Goal: Task Accomplishment & Management: Complete application form

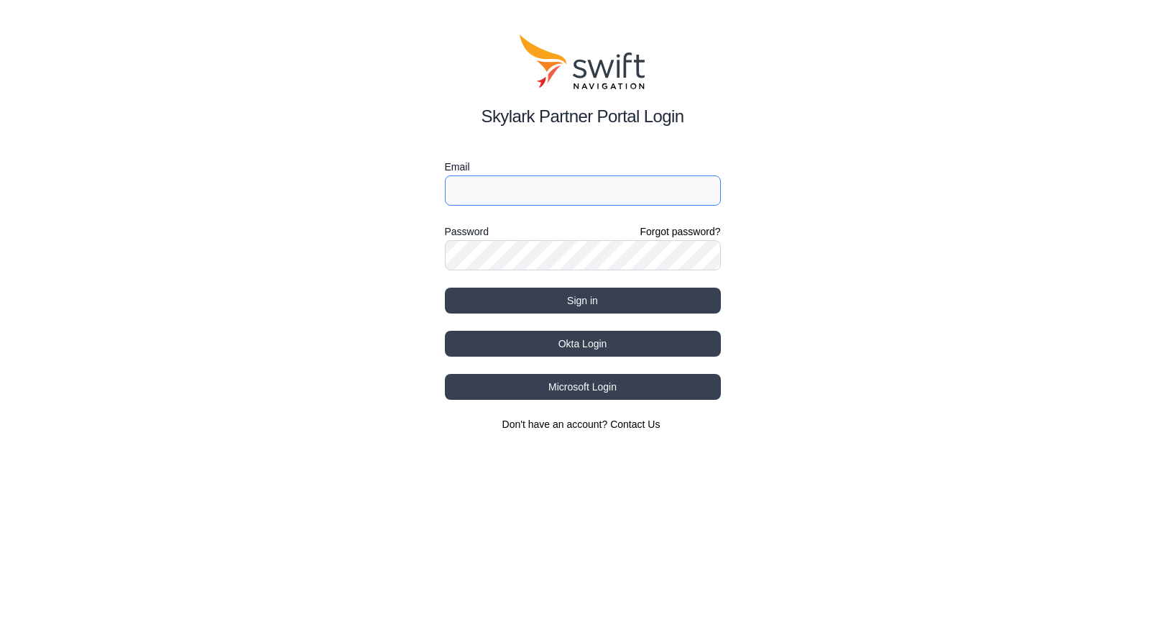
type input "[PERSON_NAME][EMAIL_ADDRESS][DOMAIN_NAME]"
click at [1065, 147] on div "Skylark Partner Portal Login Email [PERSON_NAME][EMAIL_ADDRESS][DOMAIN_NAME] Pa…" at bounding box center [582, 233] width 1165 height 466
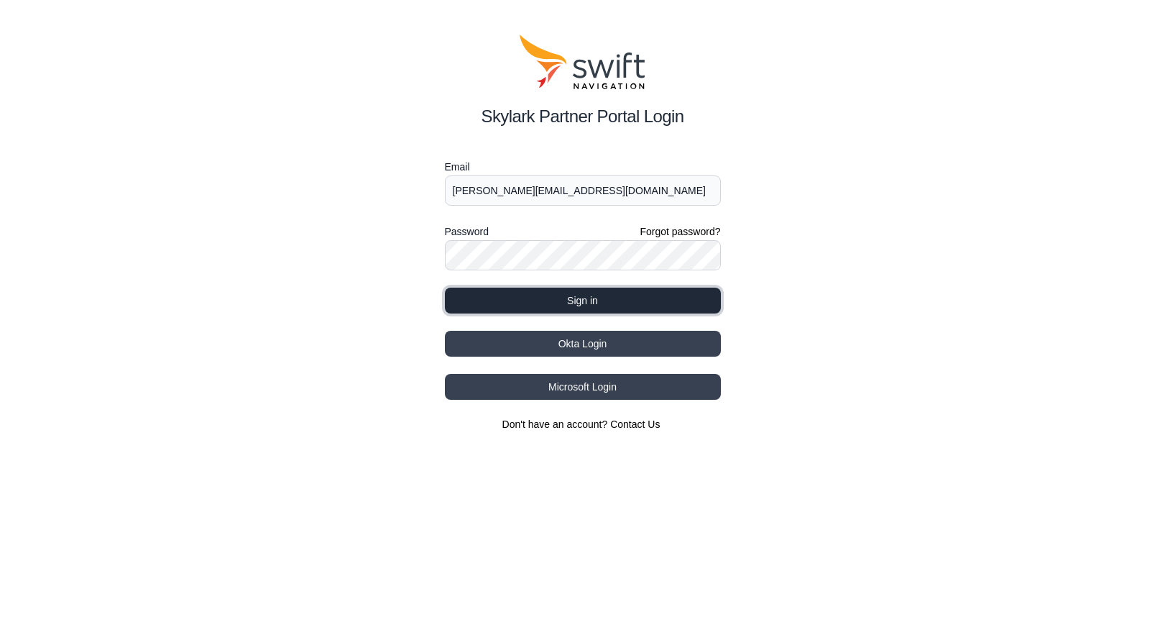
click at [576, 303] on button "Sign in" at bounding box center [583, 300] width 276 height 26
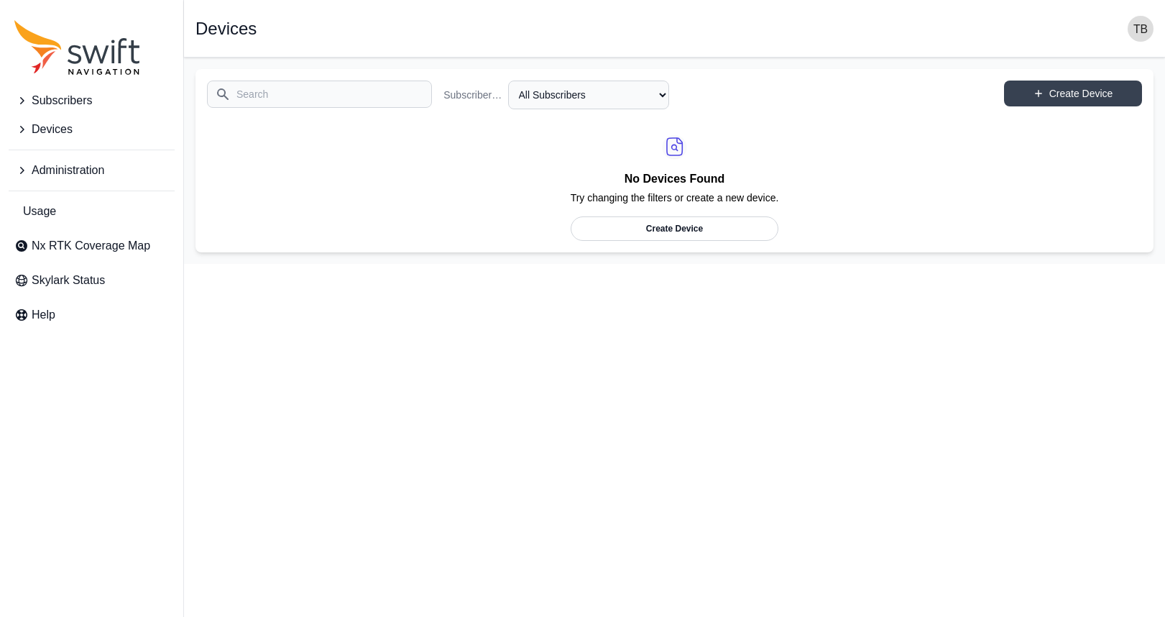
click at [86, 99] on span "Subscribers" at bounding box center [62, 100] width 60 height 17
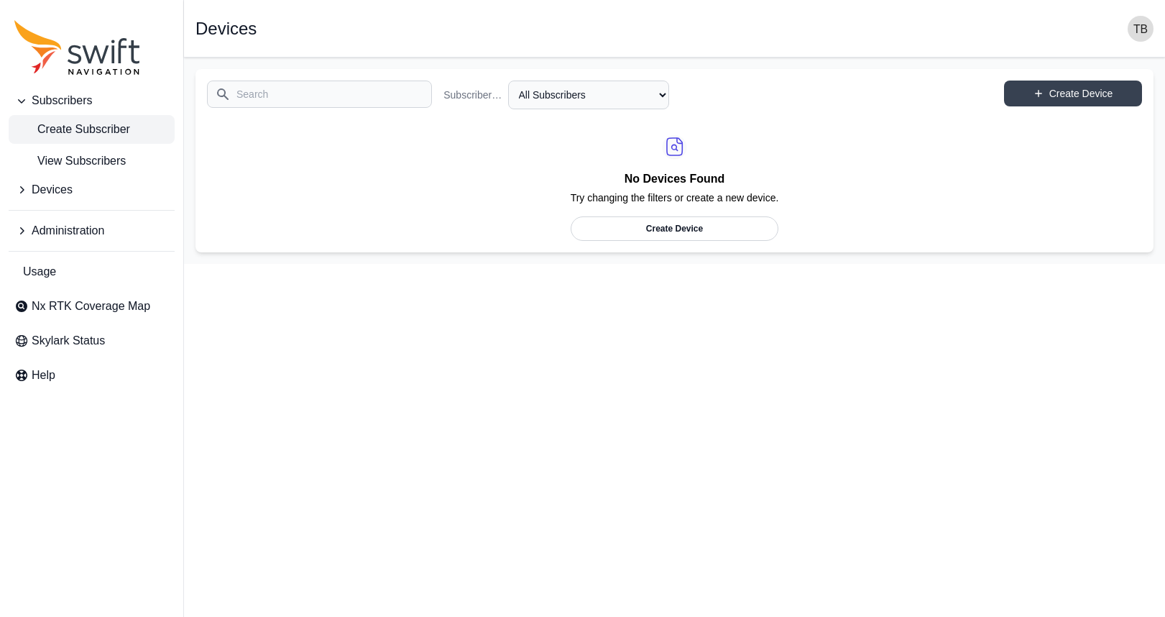
click at [96, 124] on span "Create Subscriber" at bounding box center [72, 129] width 116 height 17
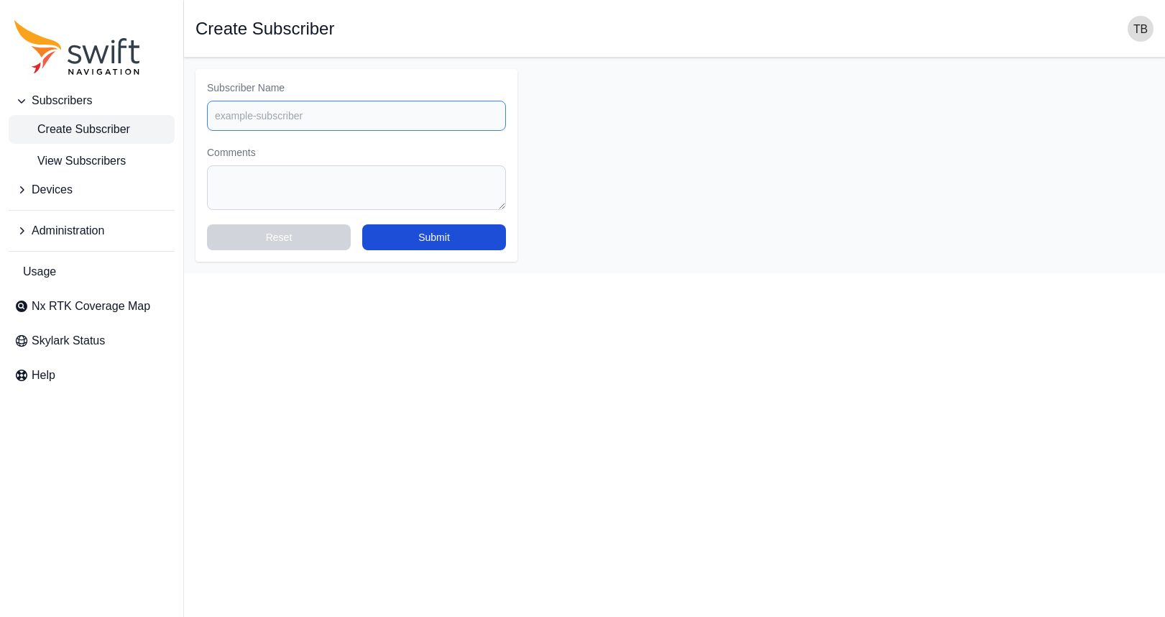
click at [346, 119] on input "Subscriber Name" at bounding box center [356, 116] width 299 height 30
type input "Village or Mark IL"
click at [276, 178] on textarea "Comments" at bounding box center [356, 187] width 299 height 45
paste textarea "[PERSON_NAME] Village of [GEOGRAPHIC_DATA][STREET_ADDRESS]"
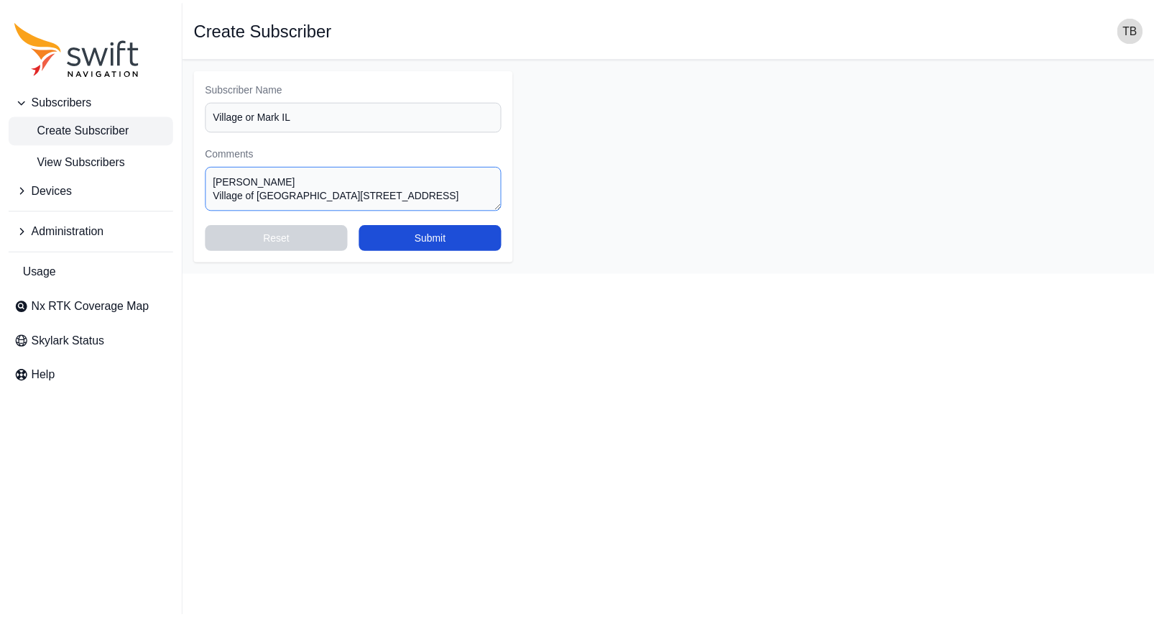
scroll to position [20, 0]
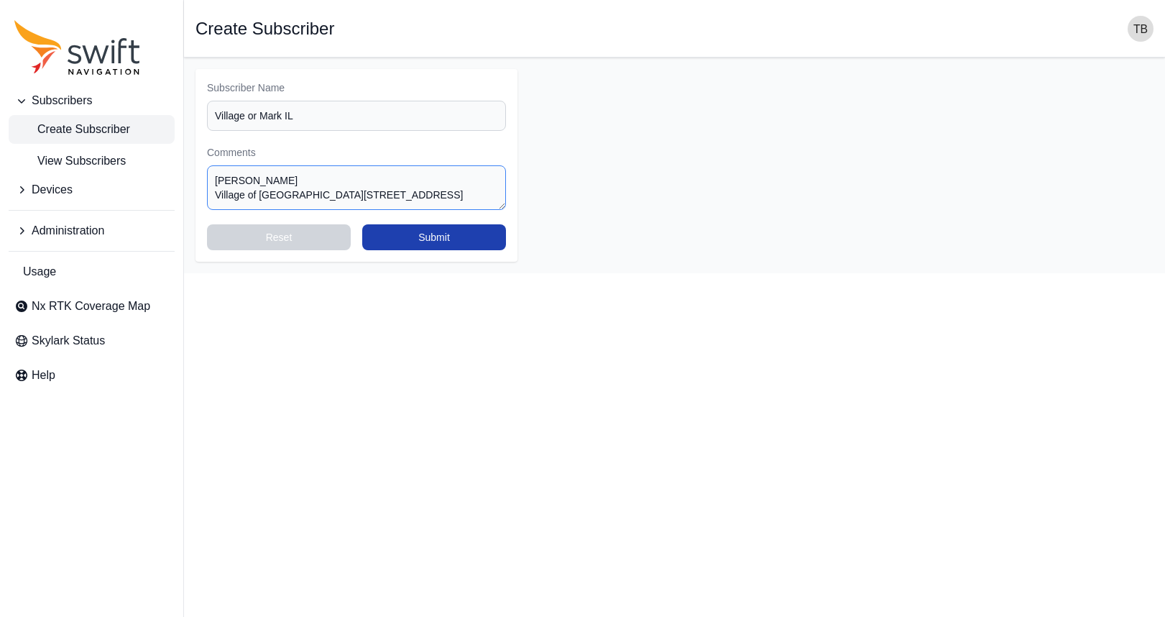
type textarea "[PERSON_NAME] Village of [GEOGRAPHIC_DATA][STREET_ADDRESS]"
click at [435, 239] on button "Submit" at bounding box center [434, 237] width 144 height 26
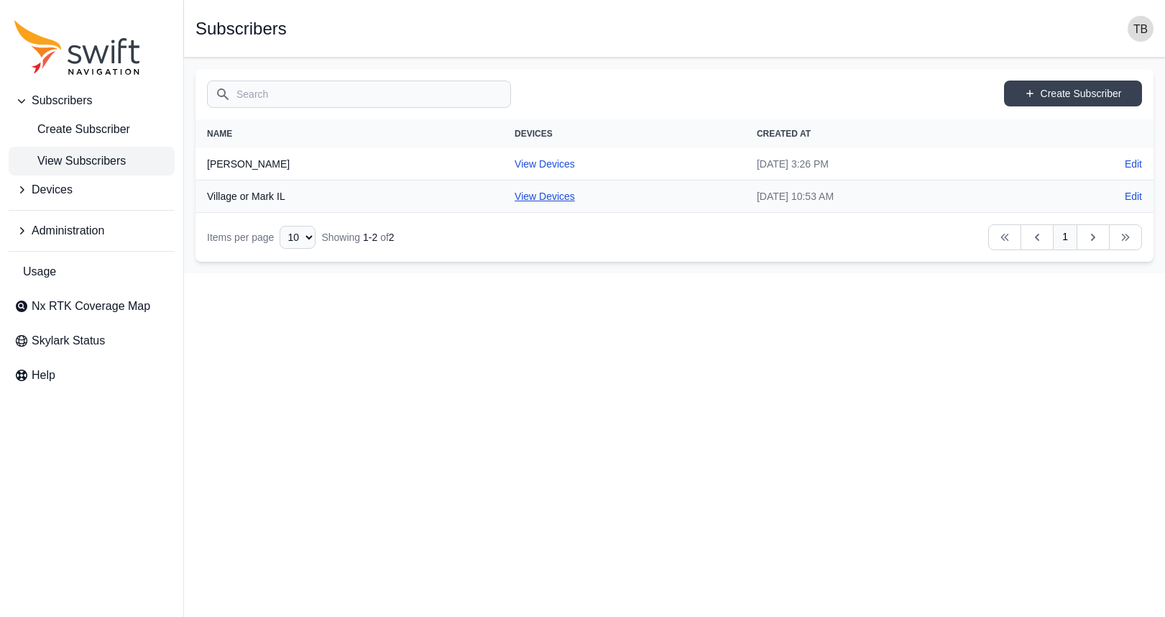
click at [515, 198] on link "View Devices" at bounding box center [545, 195] width 60 height 11
select select "29de6331-b634-4b99-bba1-9b5fb835ec0d"
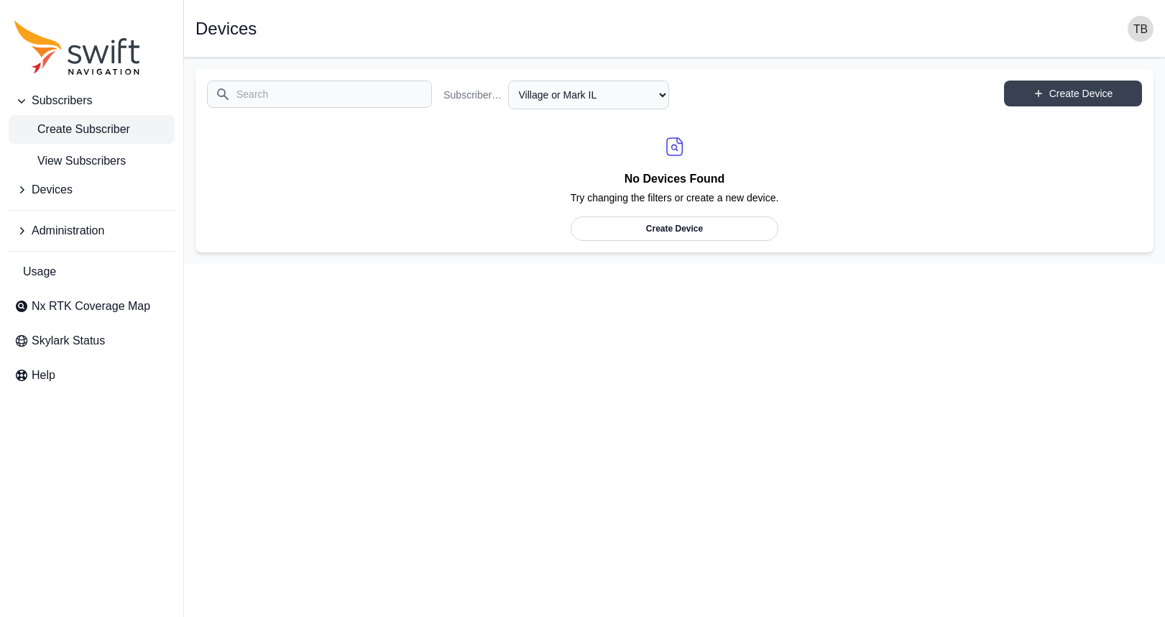
click at [108, 136] on span "Create Subscriber" at bounding box center [72, 129] width 116 height 17
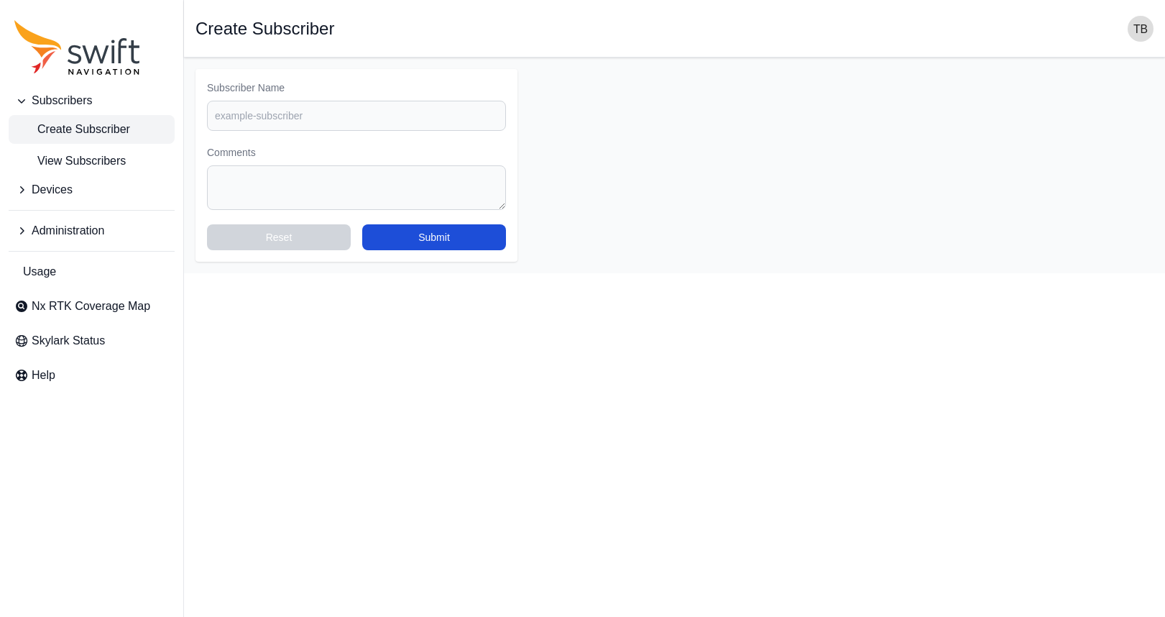
click at [86, 132] on span "Create Subscriber" at bounding box center [72, 129] width 116 height 17
click at [88, 92] on span "Subscribers" at bounding box center [62, 100] width 60 height 17
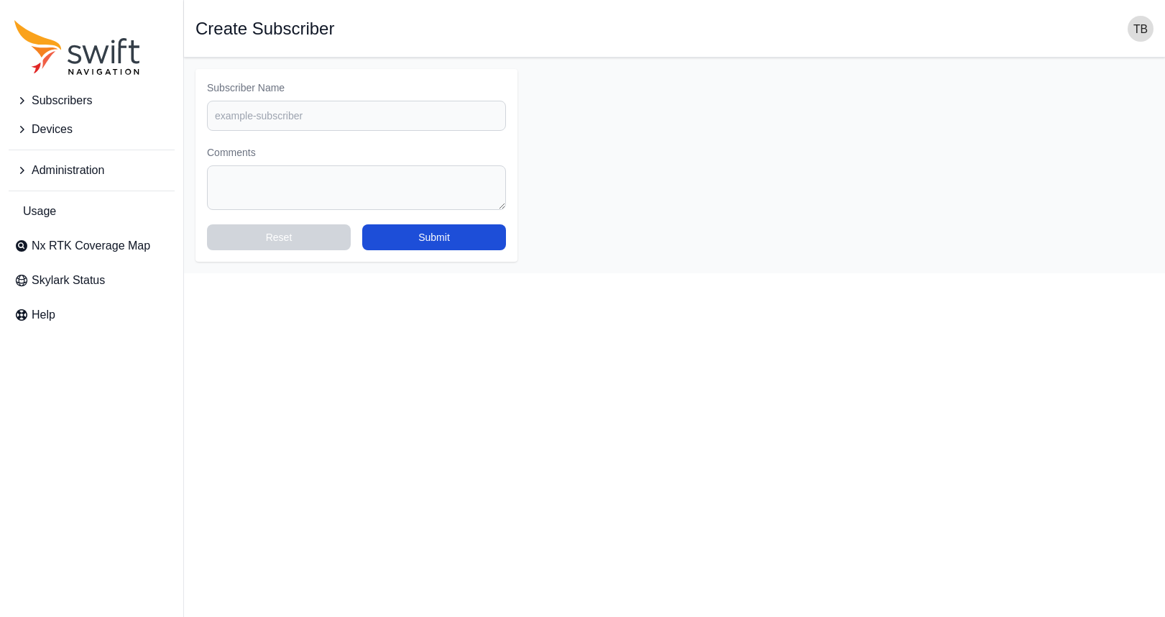
click at [86, 95] on span "Subscribers" at bounding box center [62, 100] width 60 height 17
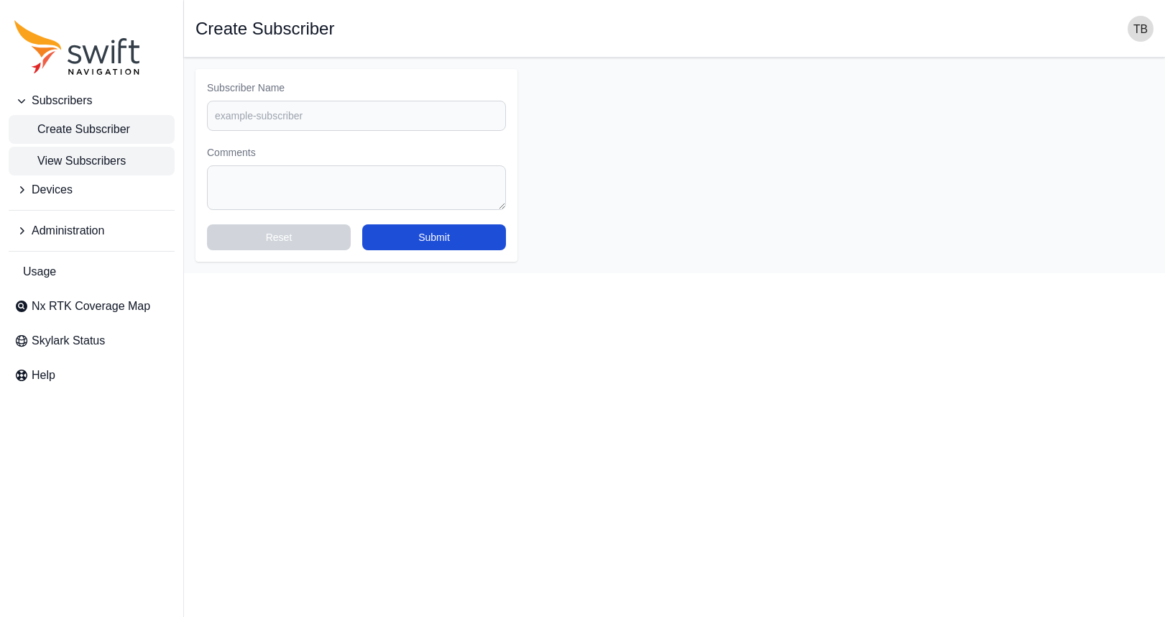
click at [95, 158] on span "View Subscribers" at bounding box center [69, 160] width 111 height 17
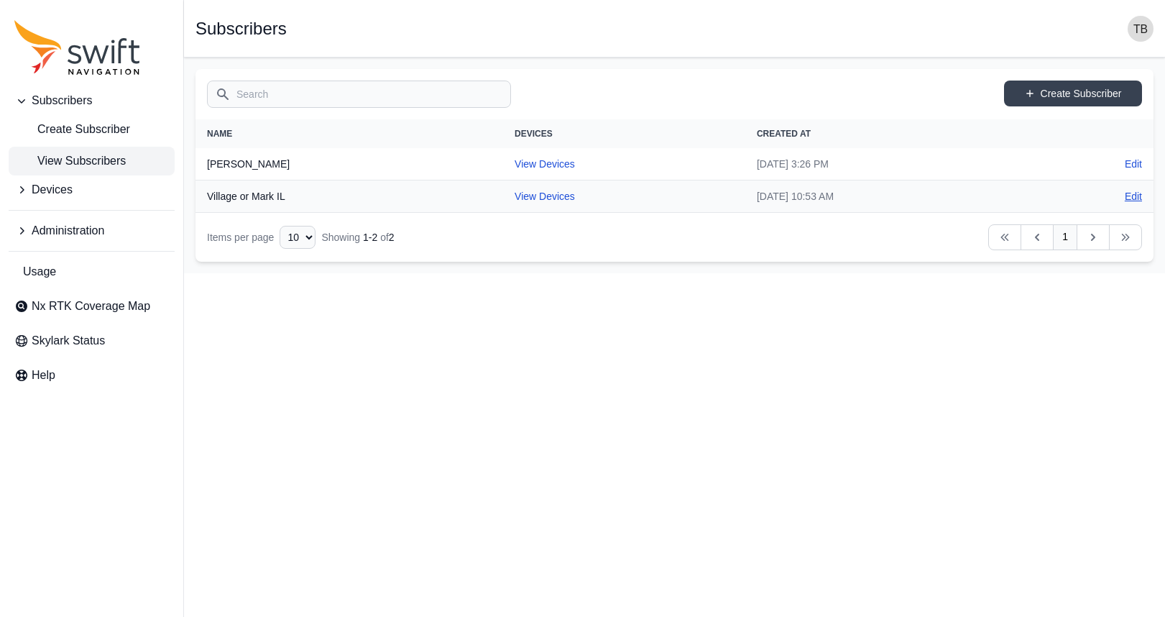
click at [1129, 193] on link "Edit" at bounding box center [1133, 196] width 17 height 14
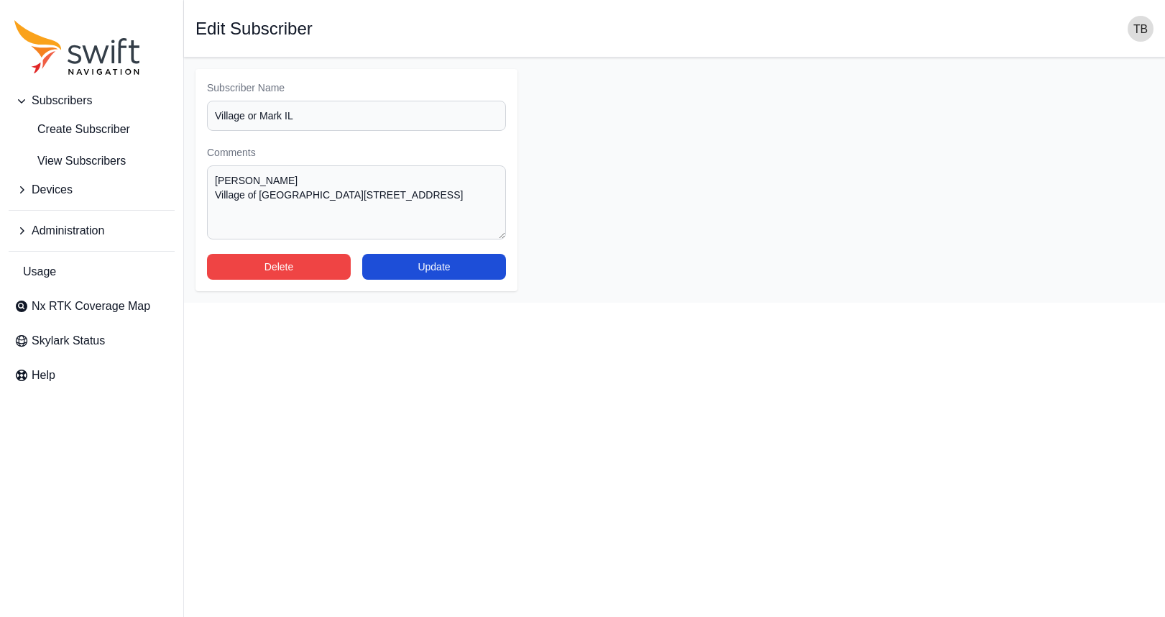
drag, startPoint x: 504, startPoint y: 206, endPoint x: 508, endPoint y: 239, distance: 32.5
click at [508, 239] on div "Subscriber Name Village or Mark IL Comments [PERSON_NAME] Village of [GEOGRAPHI…" at bounding box center [356, 180] width 322 height 222
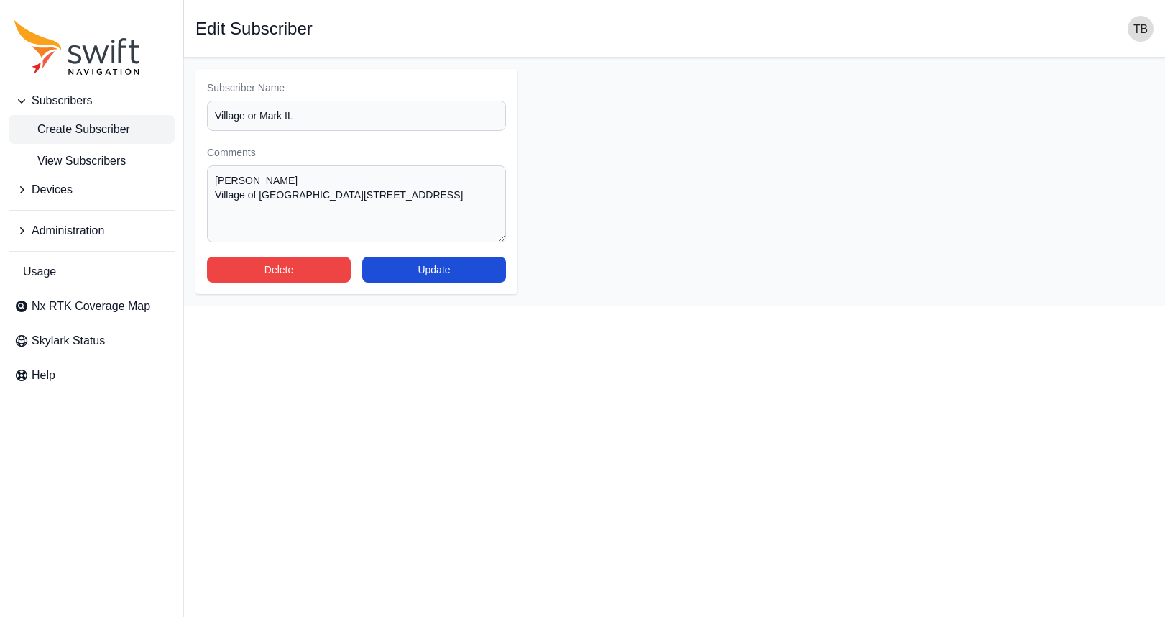
click at [106, 123] on span "Create Subscriber" at bounding box center [72, 129] width 116 height 17
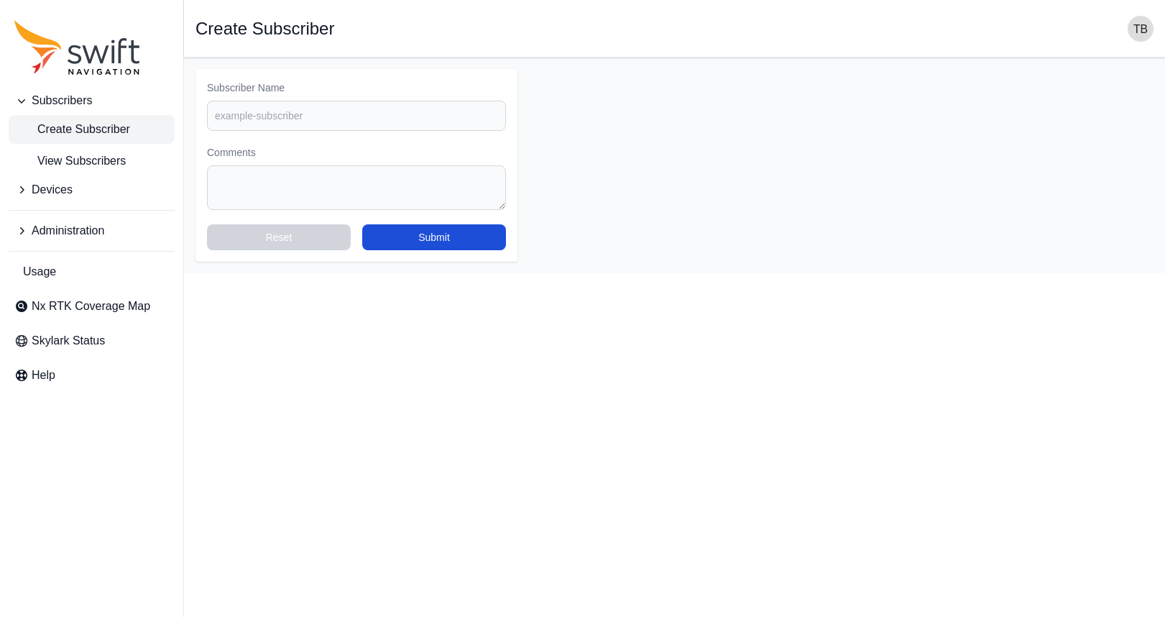
click at [50, 193] on span "Devices" at bounding box center [52, 189] width 41 height 17
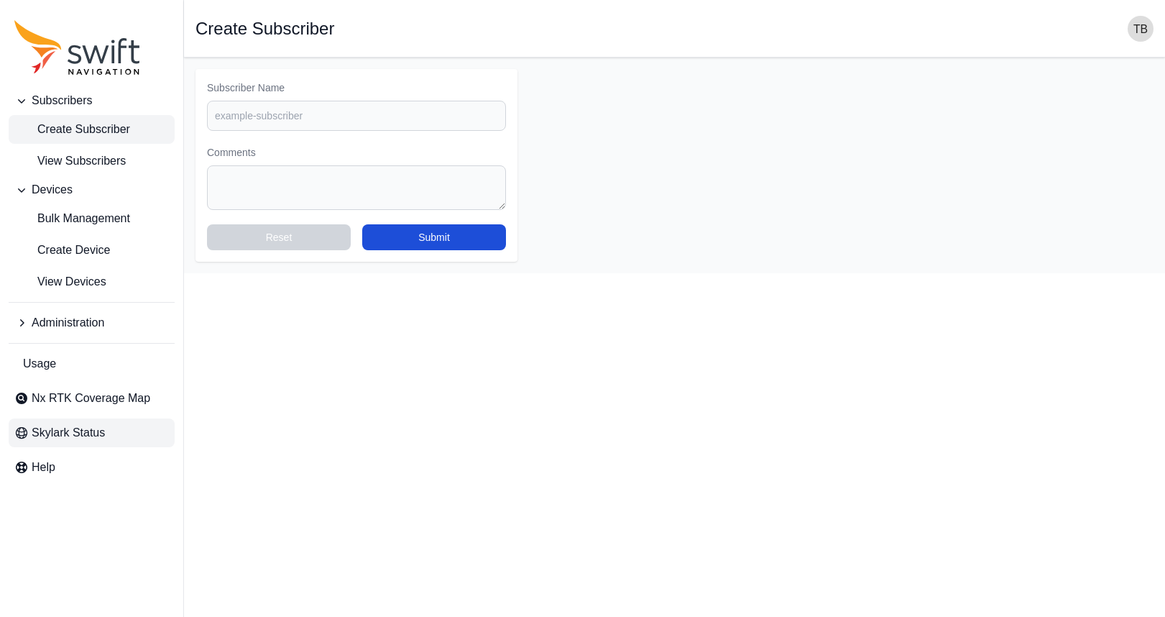
click at [88, 427] on span "Skylark Status" at bounding box center [68, 432] width 73 height 17
click at [109, 131] on span "Create Subscriber" at bounding box center [72, 129] width 116 height 17
click at [75, 98] on span "Subscribers" at bounding box center [62, 100] width 60 height 17
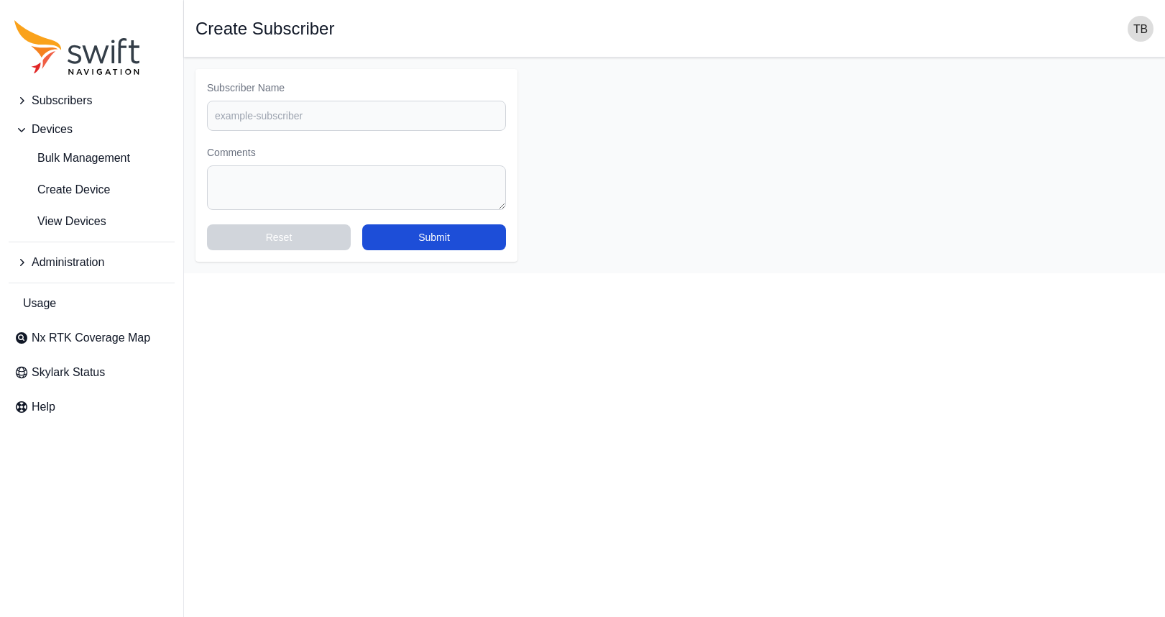
click at [75, 98] on span "Subscribers" at bounding box center [62, 100] width 60 height 17
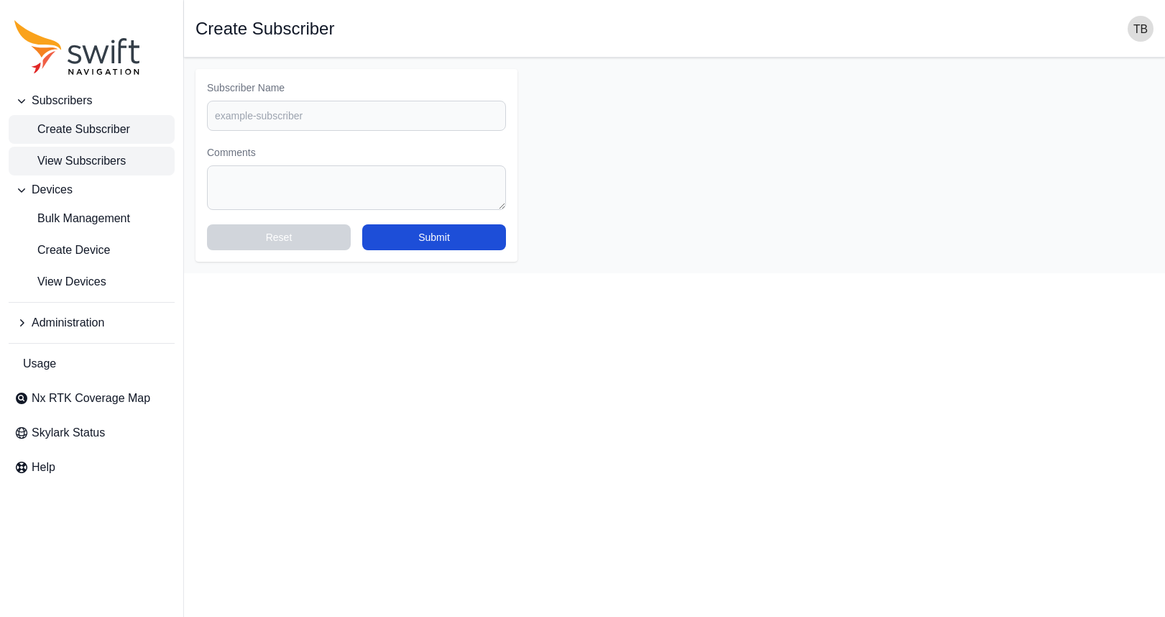
click at [86, 162] on span "View Subscribers" at bounding box center [69, 160] width 111 height 17
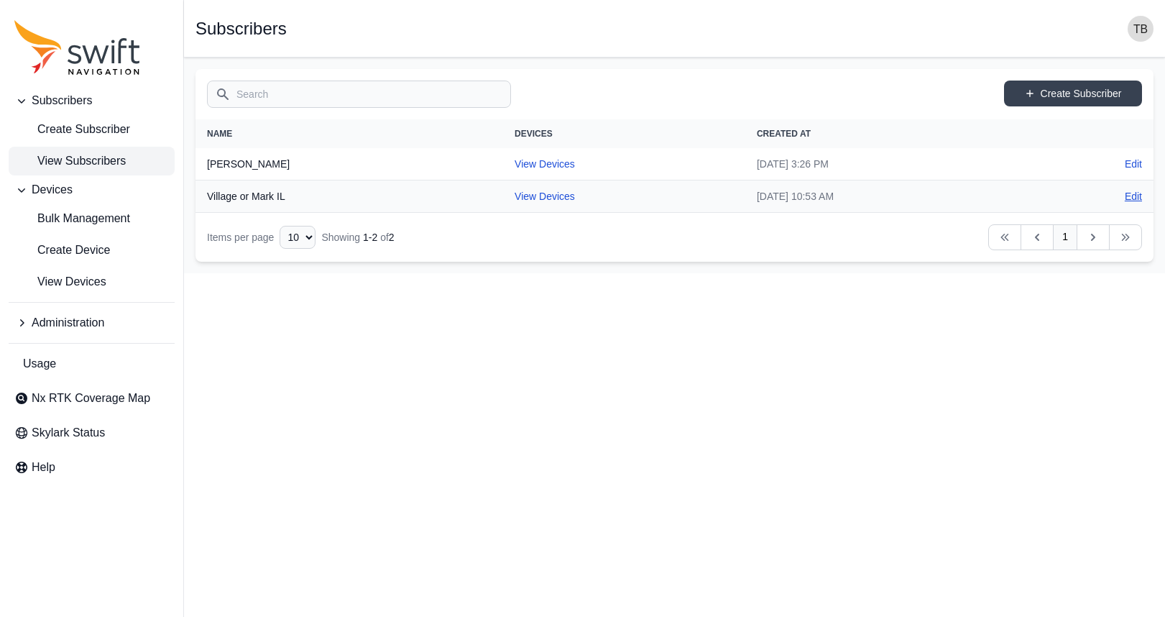
click at [1136, 198] on link "Edit" at bounding box center [1133, 196] width 17 height 14
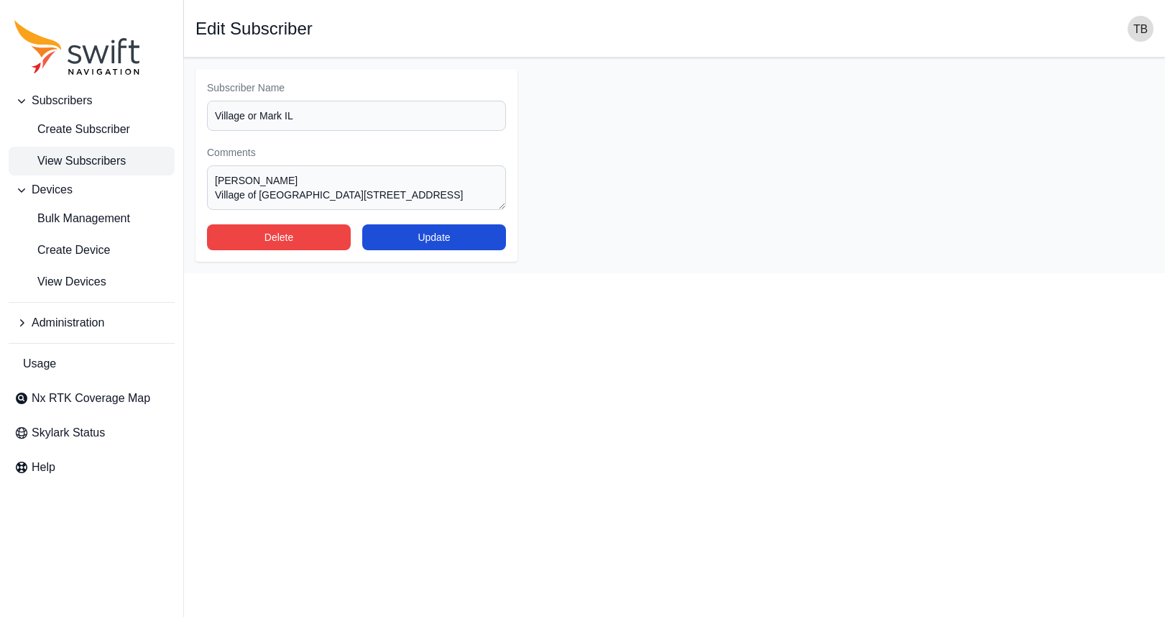
click at [120, 160] on span "View Subscribers" at bounding box center [69, 160] width 111 height 17
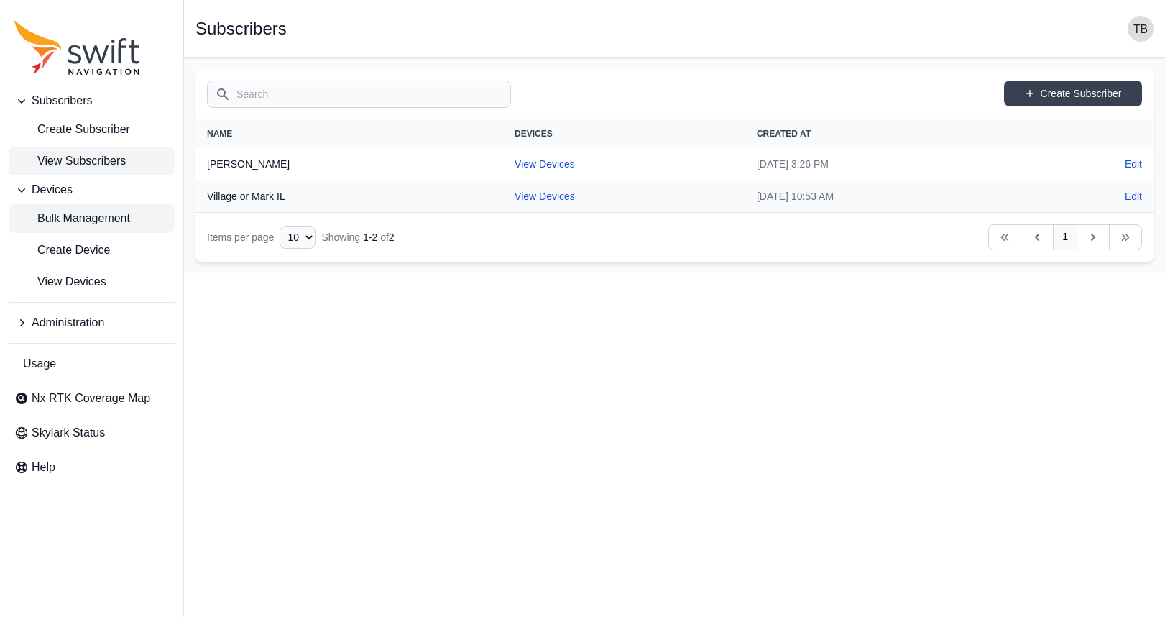
click at [117, 221] on span "Bulk Management" at bounding box center [72, 218] width 116 height 17
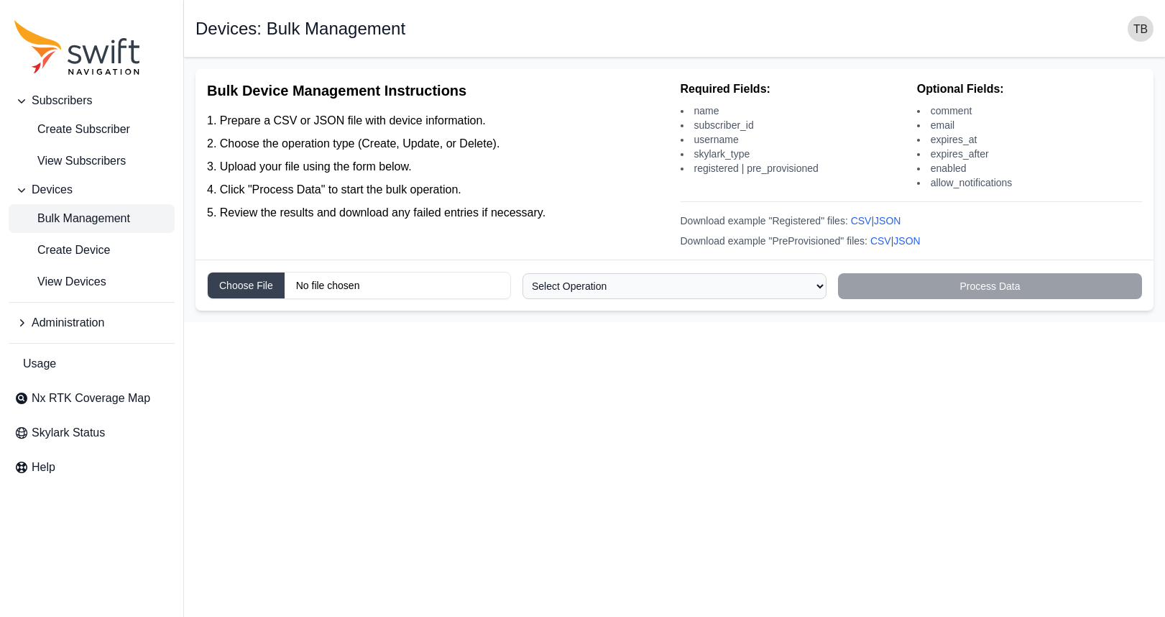
click at [659, 292] on select "Select Operation Create Update Delete" at bounding box center [674, 286] width 304 height 26
click at [364, 322] on html "Subscribers Create Subscriber View Subscribers Devices Bulk Management Create D…" at bounding box center [582, 161] width 1165 height 322
click at [93, 254] on span "Create Device" at bounding box center [62, 249] width 96 height 17
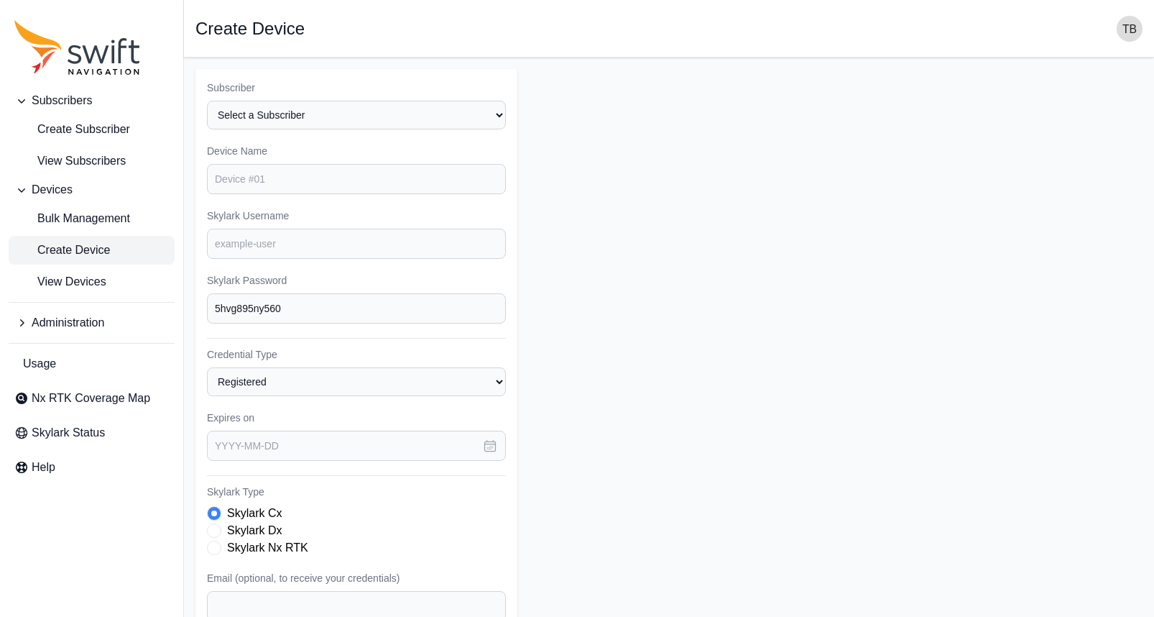
click at [85, 318] on span "Administration" at bounding box center [68, 322] width 73 height 17
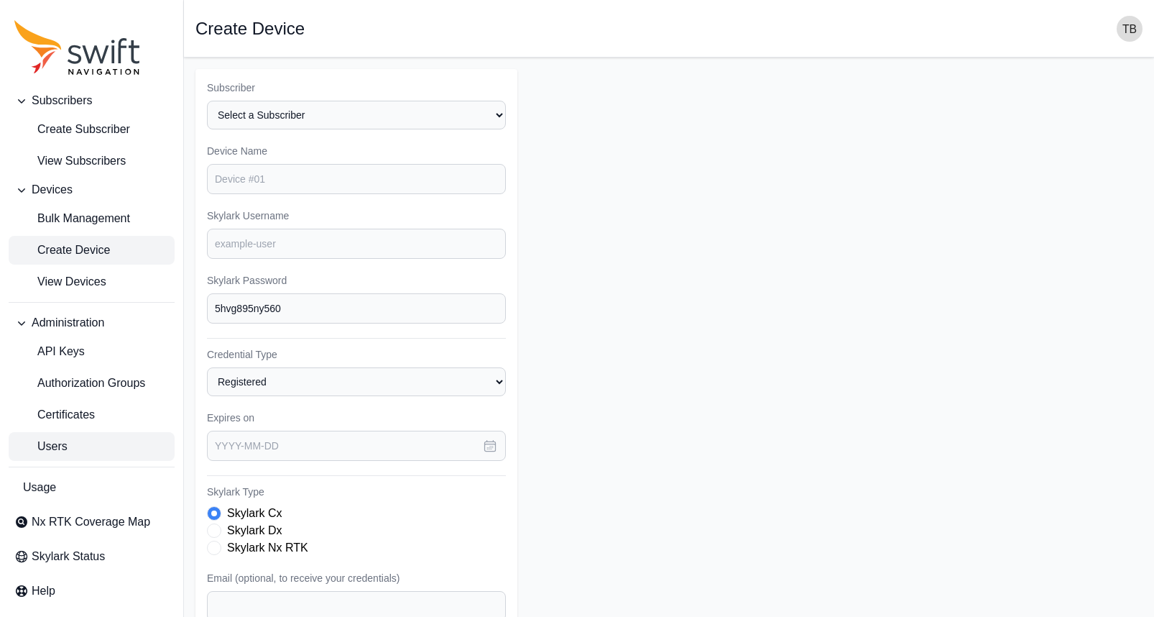
click at [70, 443] on link "Users" at bounding box center [92, 446] width 166 height 29
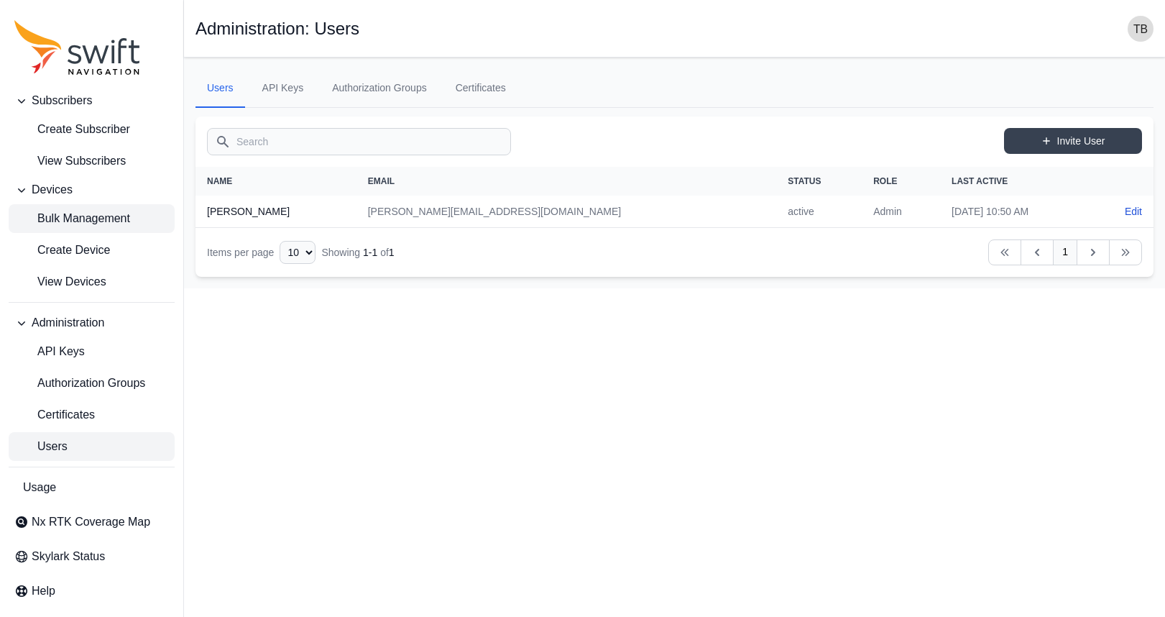
click at [87, 219] on span "Bulk Management" at bounding box center [72, 218] width 116 height 17
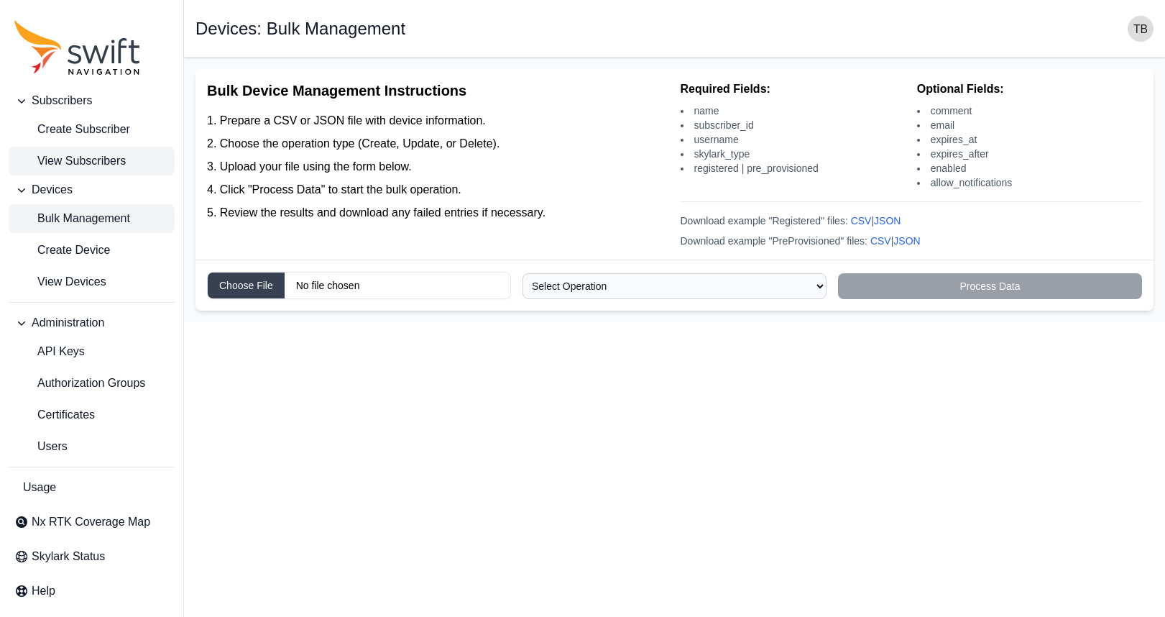
click at [96, 163] on span "View Subscribers" at bounding box center [69, 160] width 111 height 17
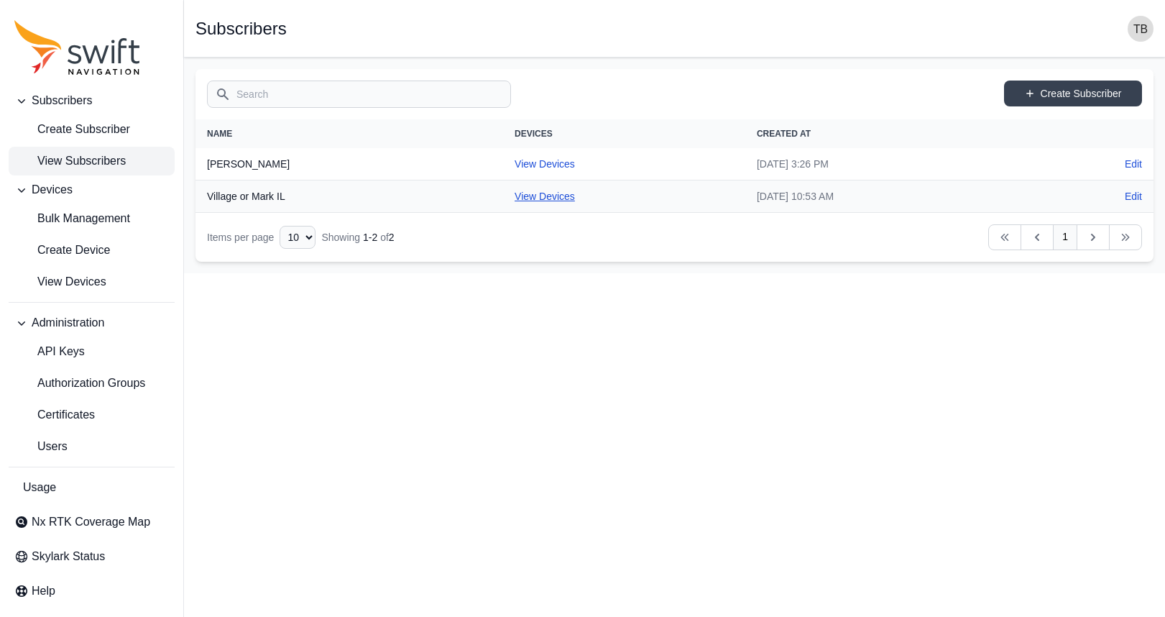
click at [515, 193] on link "View Devices" at bounding box center [545, 195] width 60 height 11
select select "29de6331-b634-4b99-bba1-9b5fb835ec0d"
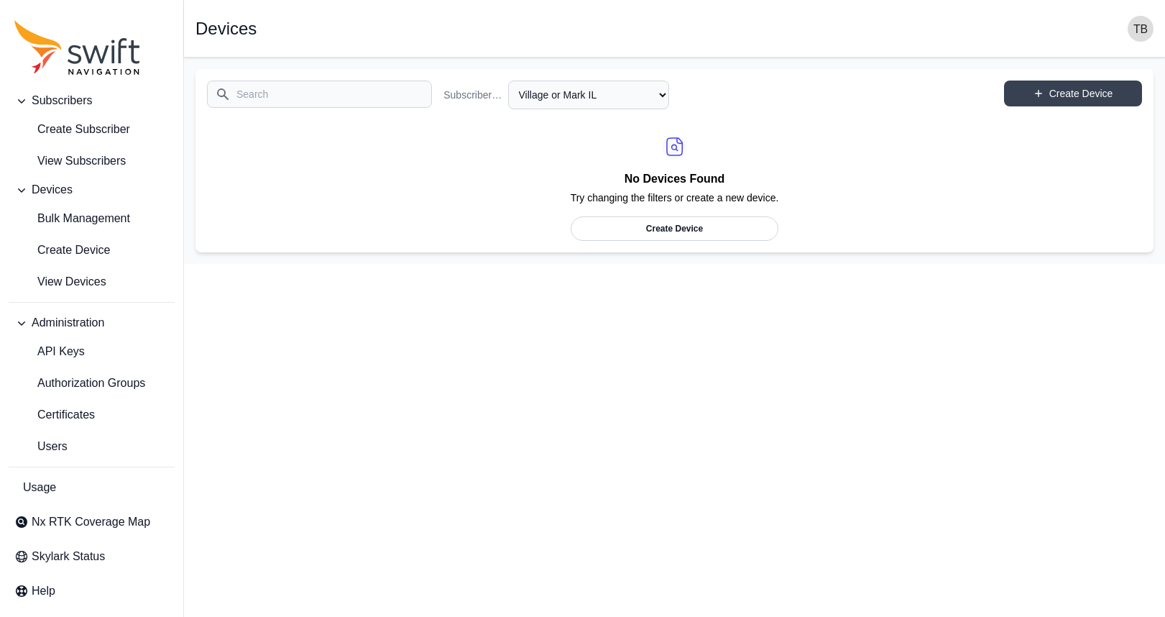
click at [640, 231] on link "Create Device" at bounding box center [675, 228] width 208 height 24
select select "29de6331-b634-4b99-bba1-9b5fb835ec0d"
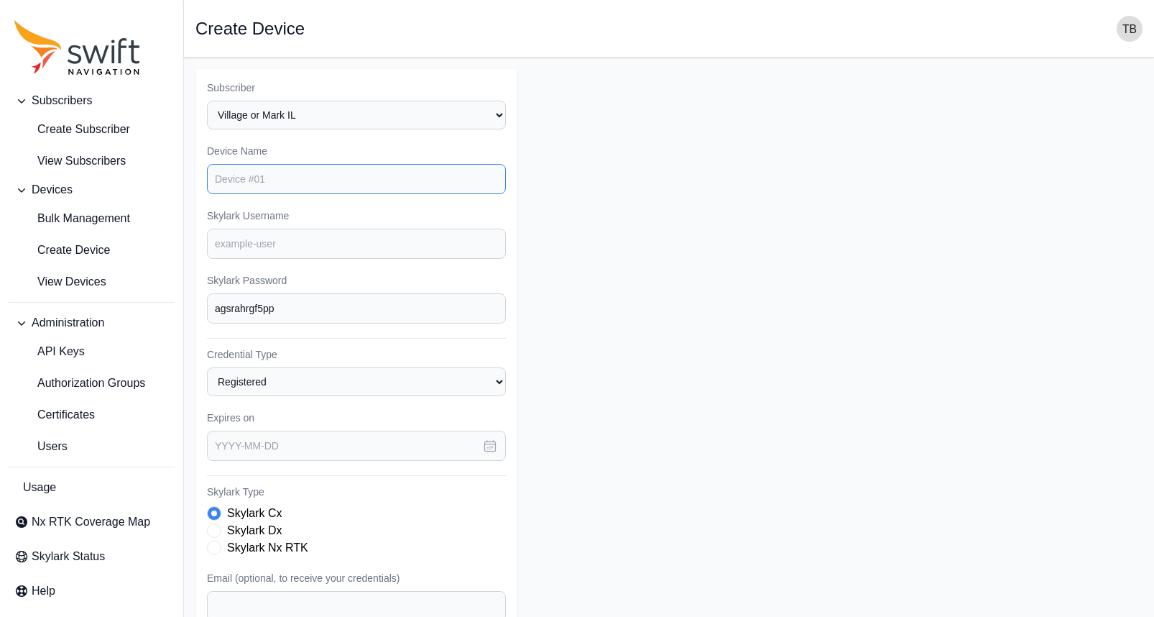
click at [300, 182] on input "Device Name" at bounding box center [356, 179] width 299 height 30
type input "[PERSON_NAME] 4: 2504080105"
click at [349, 236] on input "Skylark Username" at bounding box center [356, 244] width 299 height 30
type input "markil"
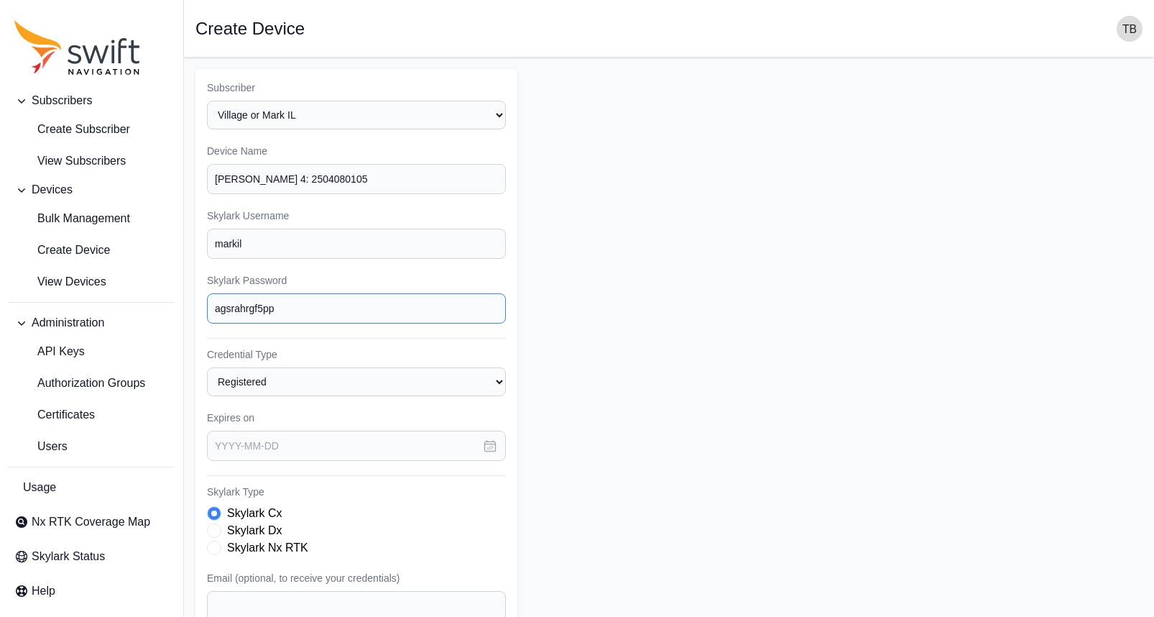
click at [288, 306] on input "agsrahrgf5pp" at bounding box center [356, 308] width 299 height 30
drag, startPoint x: 288, startPoint y: 306, endPoint x: 213, endPoint y: 308, distance: 74.8
click at [213, 308] on input "agsrahrgf5pp" at bounding box center [356, 308] width 299 height 30
type input "markillinois"
click at [287, 379] on select "Registered Preprovisioned" at bounding box center [356, 381] width 299 height 29
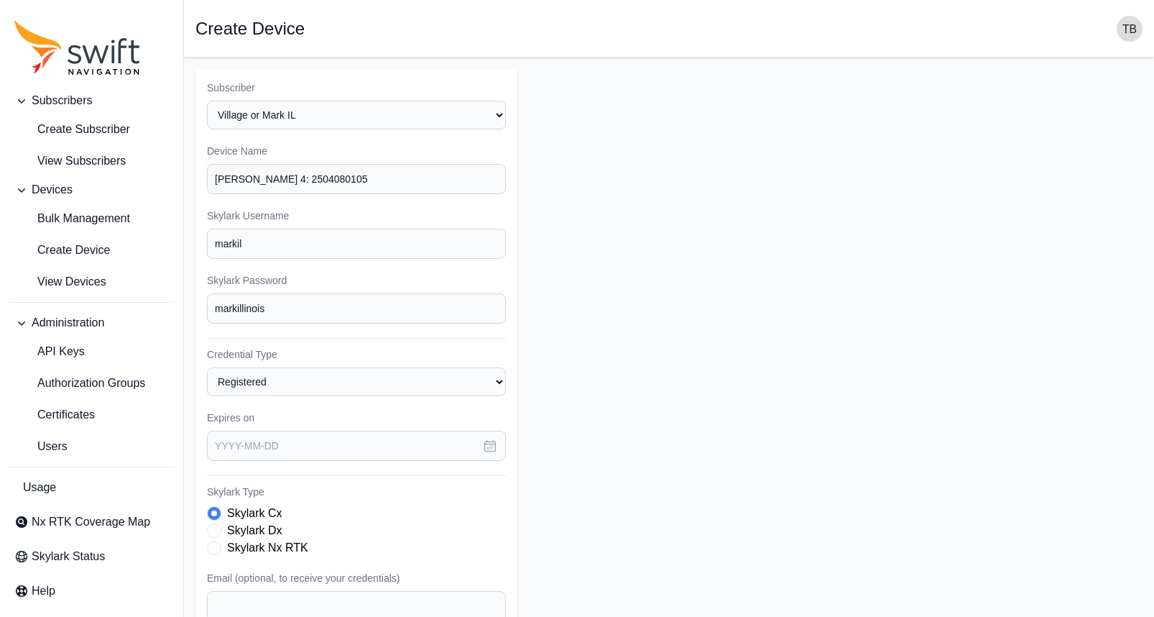
click at [544, 371] on form "Subscriber Select a Subscriber [PERSON_NAME] Village or Mark IL Device Name [PE…" at bounding box center [668, 432] width 947 height 726
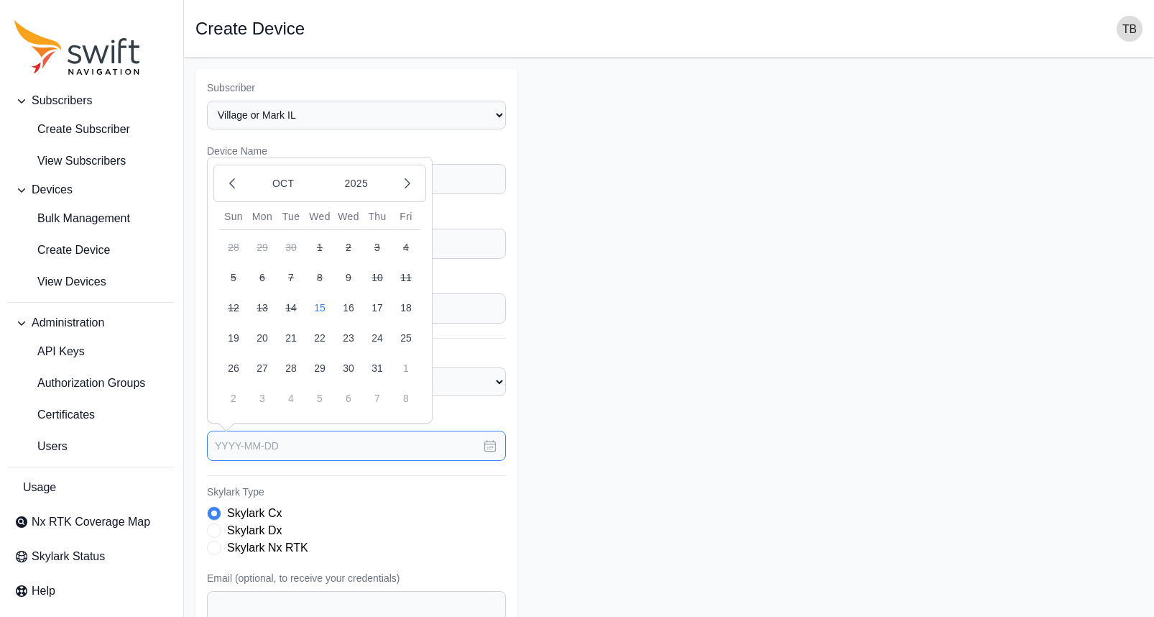
click at [333, 452] on input "text" at bounding box center [356, 445] width 299 height 30
drag, startPoint x: 333, startPoint y: 452, endPoint x: 213, endPoint y: 444, distance: 119.6
click at [213, 444] on input "[DATE]" at bounding box center [356, 445] width 299 height 30
drag, startPoint x: 275, startPoint y: 450, endPoint x: 215, endPoint y: 449, distance: 60.4
click at [215, 449] on input "[DATE]" at bounding box center [356, 445] width 299 height 30
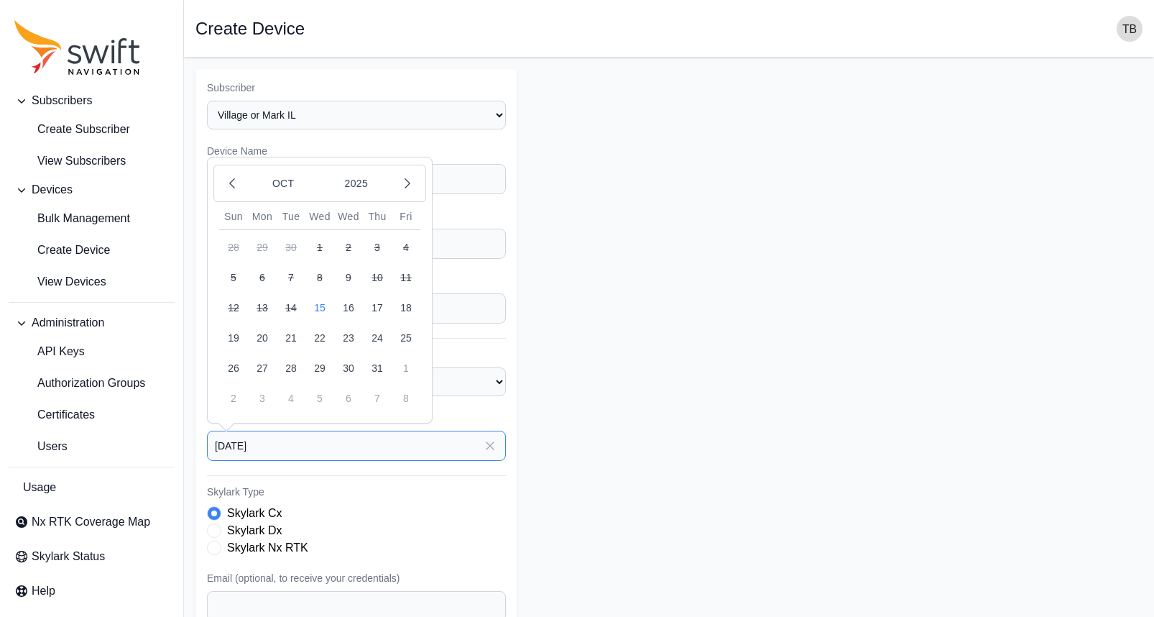
type input "[DATE]"
click at [490, 440] on icon "button" at bounding box center [490, 445] width 14 height 14
type input "[DATE]"
click at [491, 446] on icon "button" at bounding box center [490, 445] width 7 height 7
click at [224, 444] on input "text" at bounding box center [356, 445] width 299 height 30
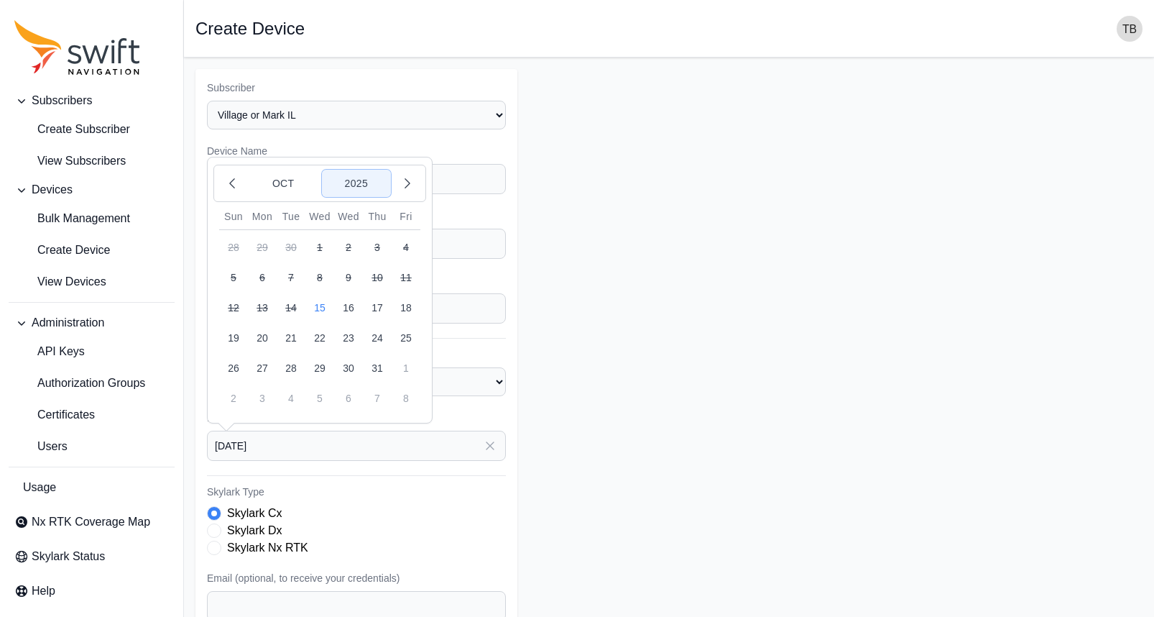
click at [367, 181] on button "2025" at bounding box center [356, 183] width 69 height 27
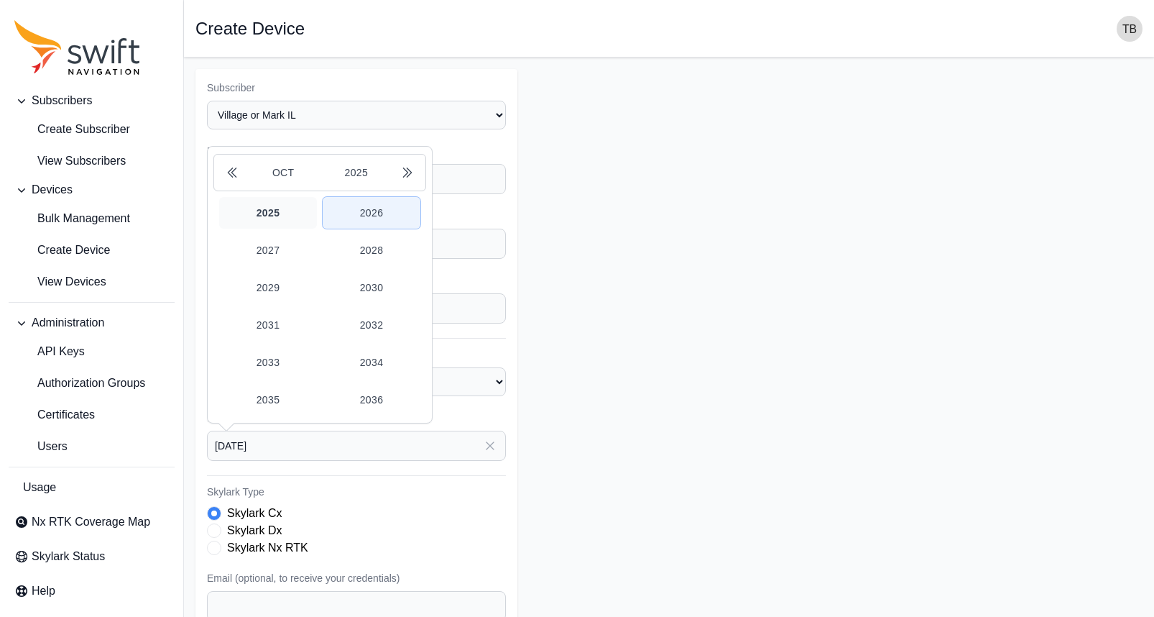
click at [367, 207] on button "2026" at bounding box center [372, 213] width 98 height 32
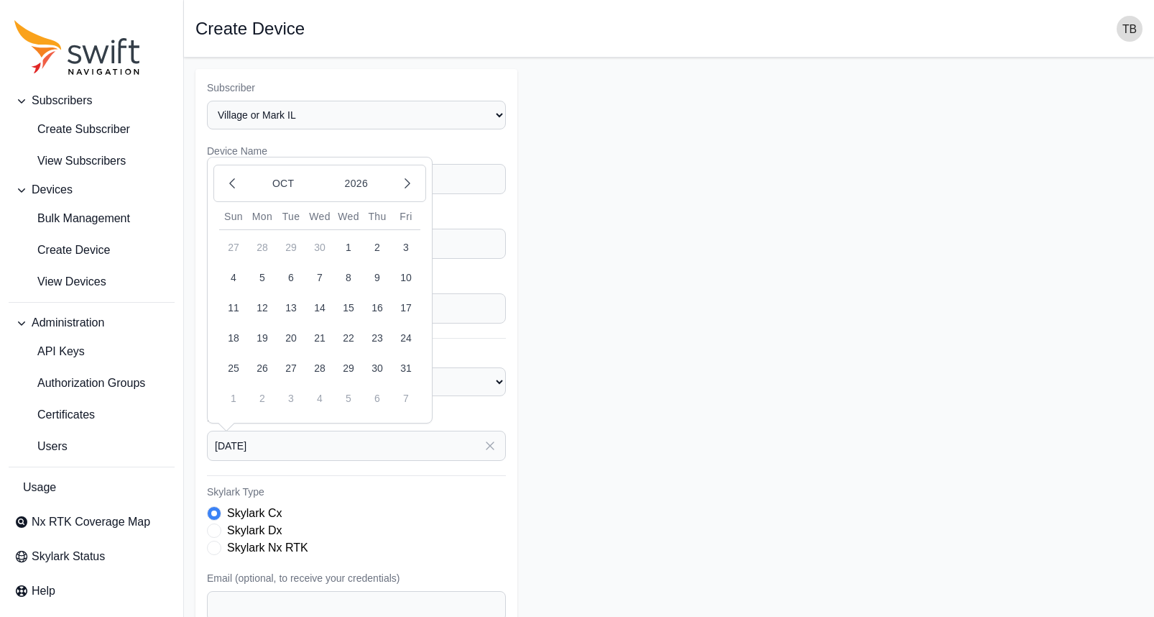
click at [290, 299] on button "13" at bounding box center [291, 307] width 29 height 29
type input "[DATE]"
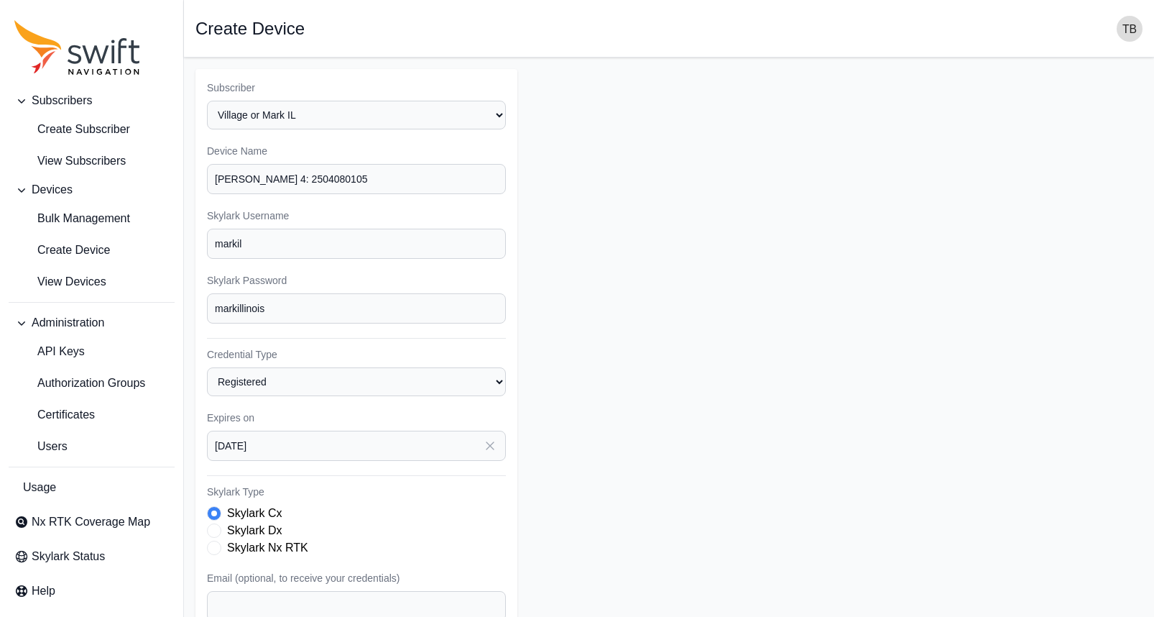
click at [578, 476] on form "Subscriber Select a Subscriber [PERSON_NAME] Village or Mark IL Device Name [PE…" at bounding box center [668, 432] width 947 height 726
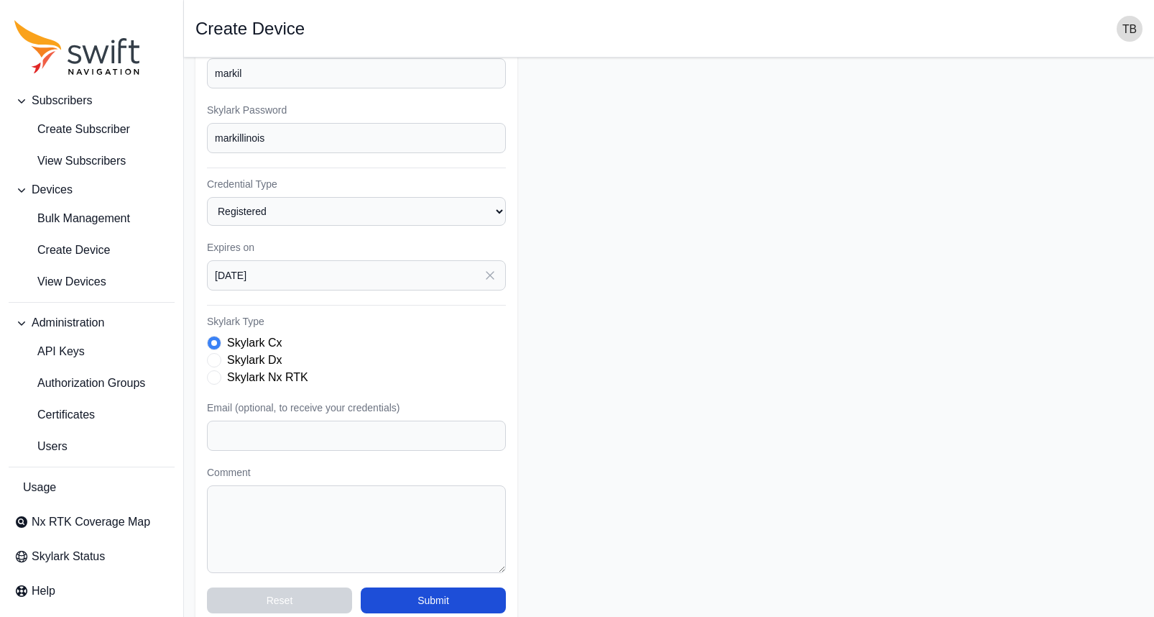
scroll to position [190, 0]
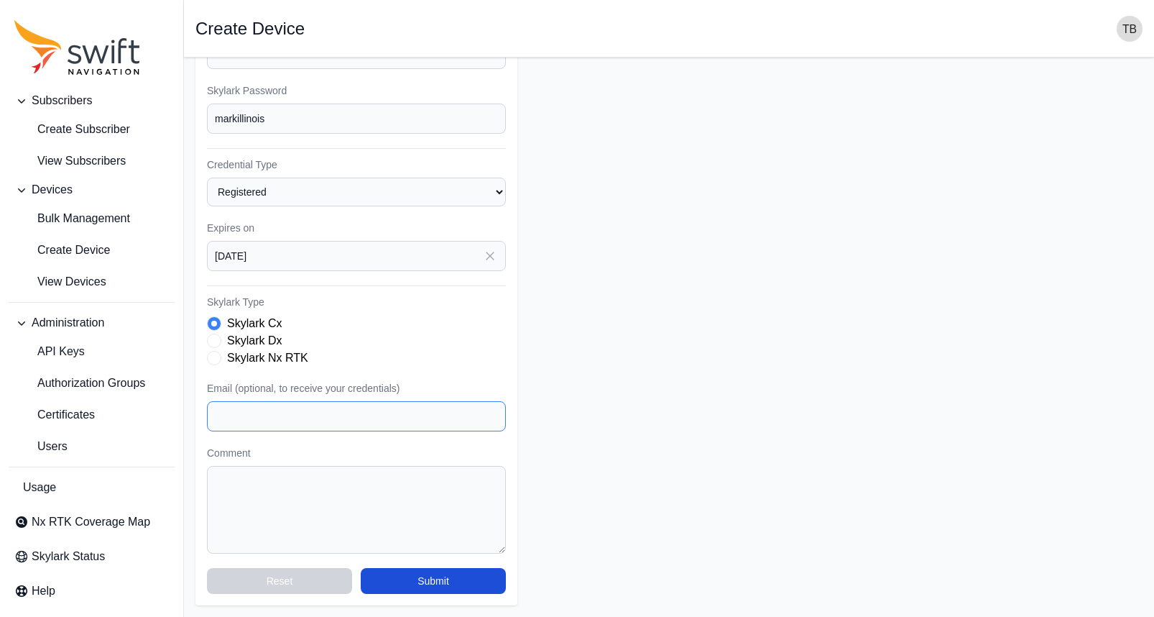
click at [404, 414] on input "Email (optional, to receive your credentials)" at bounding box center [356, 416] width 299 height 30
type input "[PERSON_NAME][EMAIL_ADDRESS][DOMAIN_NAME]"
click at [579, 301] on form "Subscriber Select a Subscriber [PERSON_NAME] Village or Mark IL Device Name [PE…" at bounding box center [668, 242] width 947 height 726
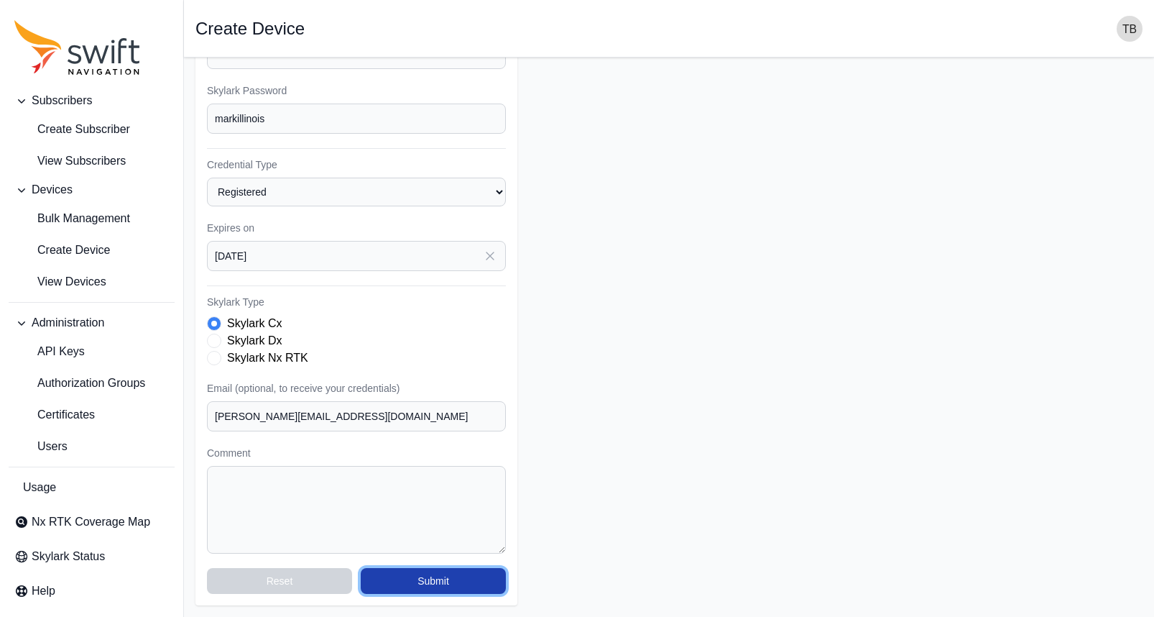
click at [439, 573] on button "Submit" at bounding box center [433, 581] width 145 height 26
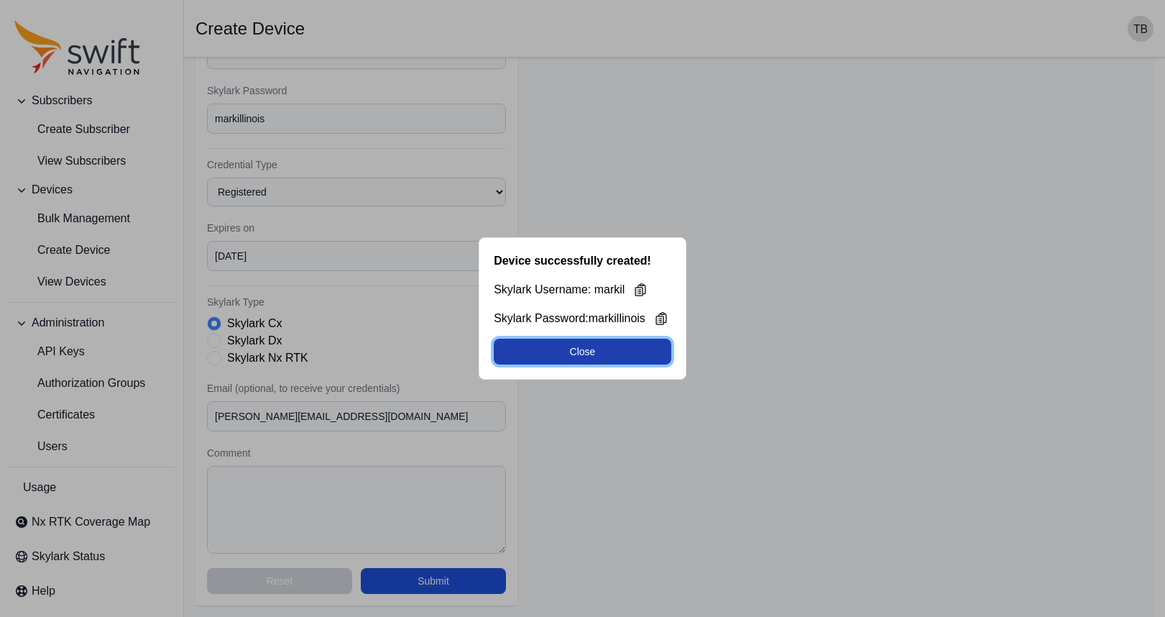
click at [599, 354] on button "Close" at bounding box center [583, 351] width 178 height 26
select select "29de6331-b634-4b99-bba1-9b5fb835ec0d"
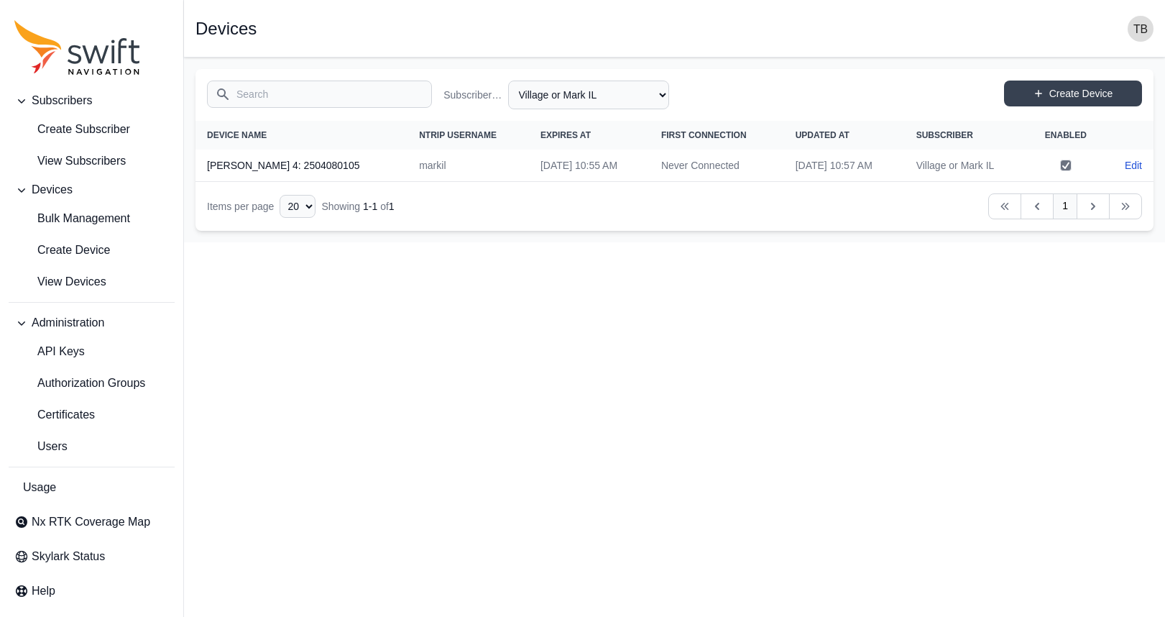
click at [712, 172] on td "Never Connected" at bounding box center [717, 165] width 134 height 32
click at [663, 92] on select "All Subscribers [PERSON_NAME] Village or Mark IL" at bounding box center [588, 94] width 161 height 29
click at [717, 169] on td "Never Connected" at bounding box center [717, 165] width 134 height 32
click at [1127, 168] on link "Edit" at bounding box center [1133, 165] width 17 height 14
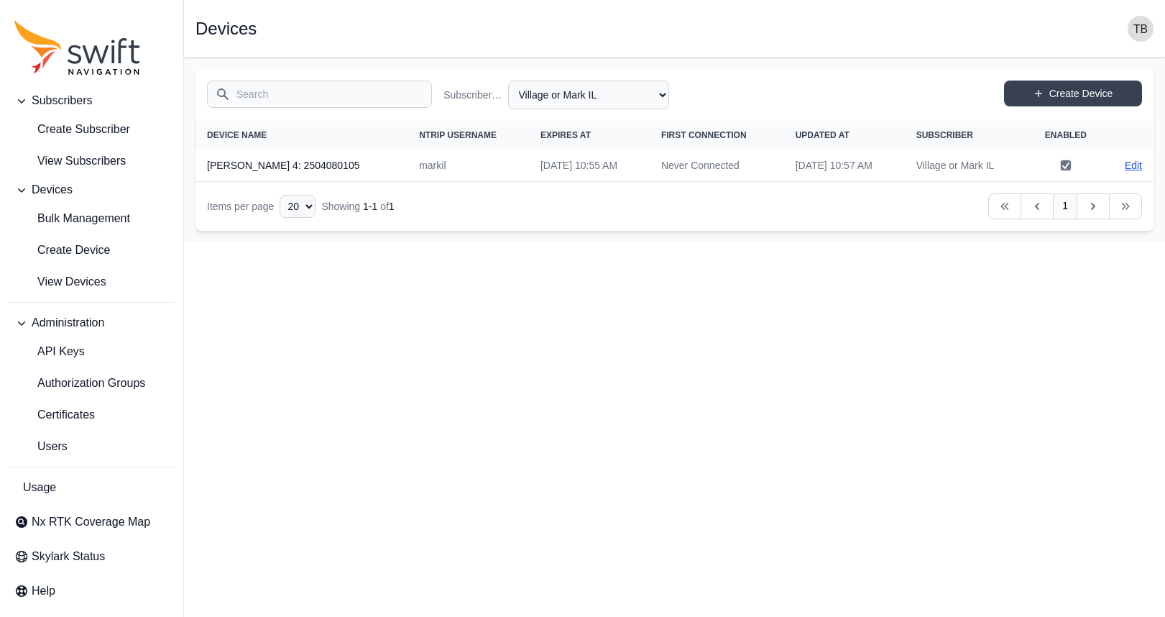
select select "29de6331-b634-4b99-bba1-9b5fb835ec0d"
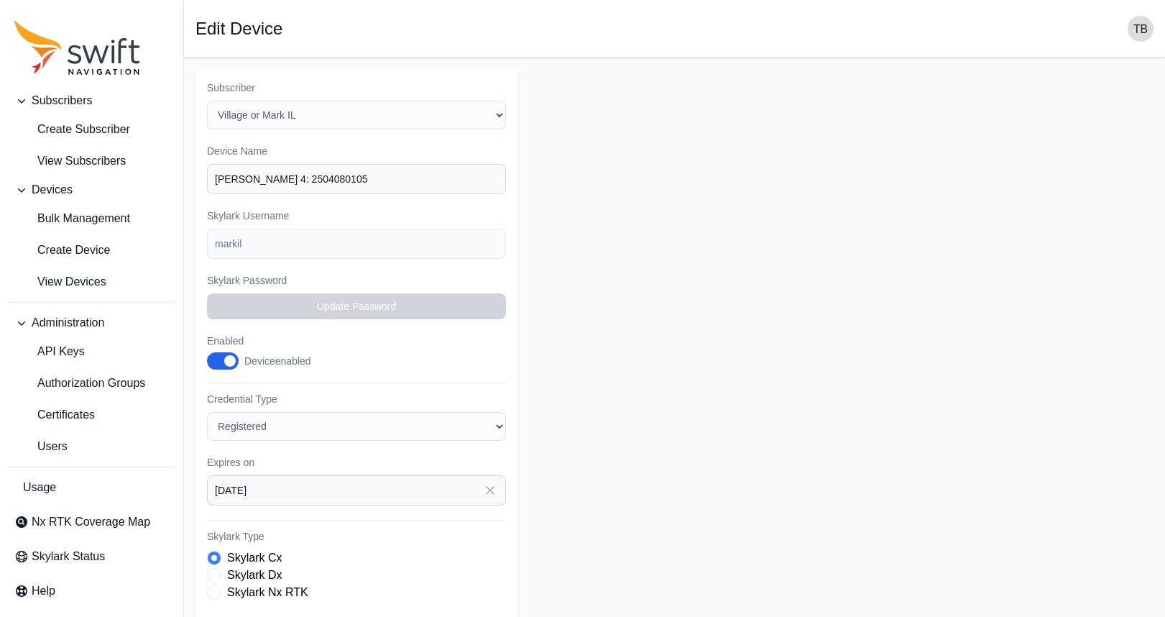
select select "29de6331-b634-4b99-bba1-9b5fb835ec0d"
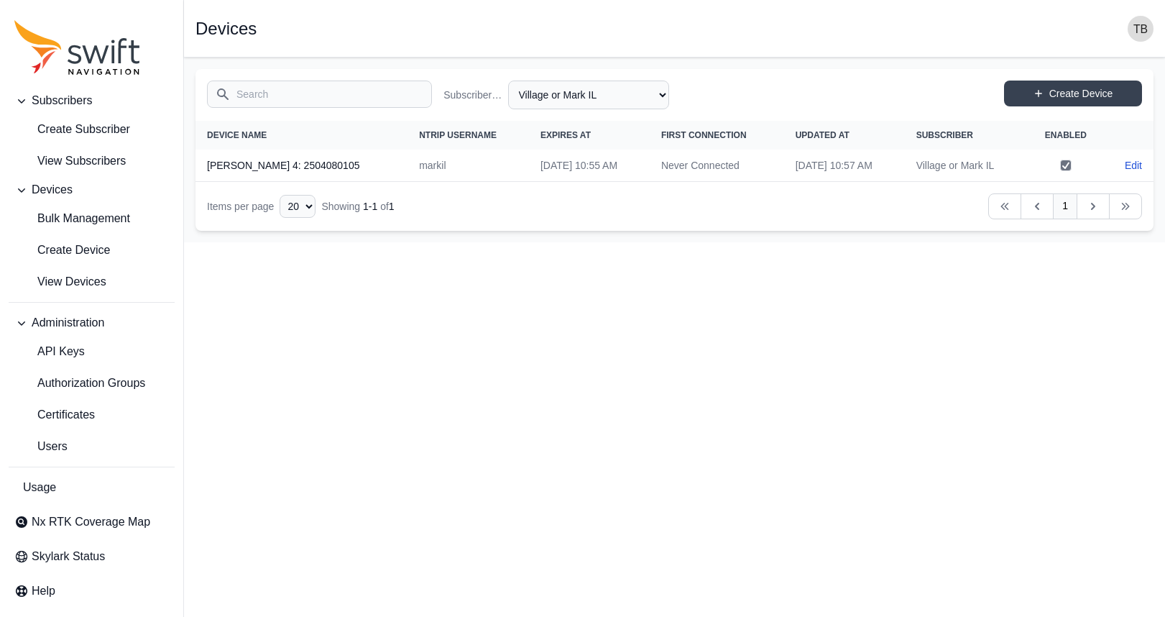
click at [691, 242] on html "Subscribers Create Subscriber View Subscribers Devices Bulk Management Create D…" at bounding box center [582, 121] width 1165 height 242
click at [1132, 167] on link "Edit" at bounding box center [1133, 165] width 17 height 14
select select "29de6331-b634-4b99-bba1-9b5fb835ec0d"
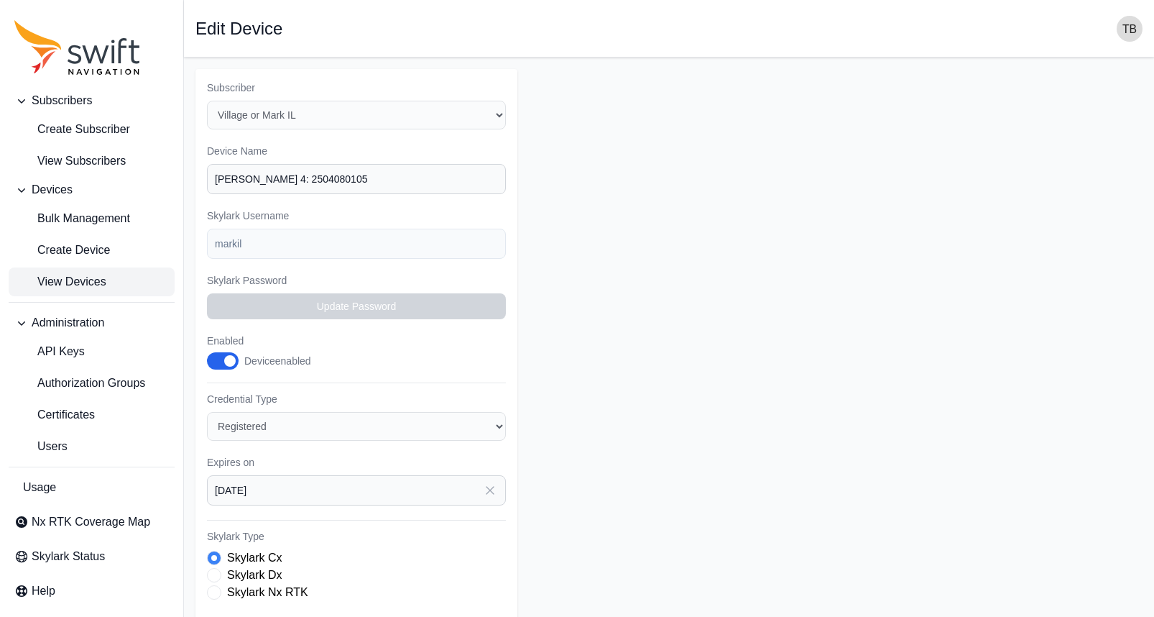
click at [98, 277] on span "View Devices" at bounding box center [60, 281] width 92 height 17
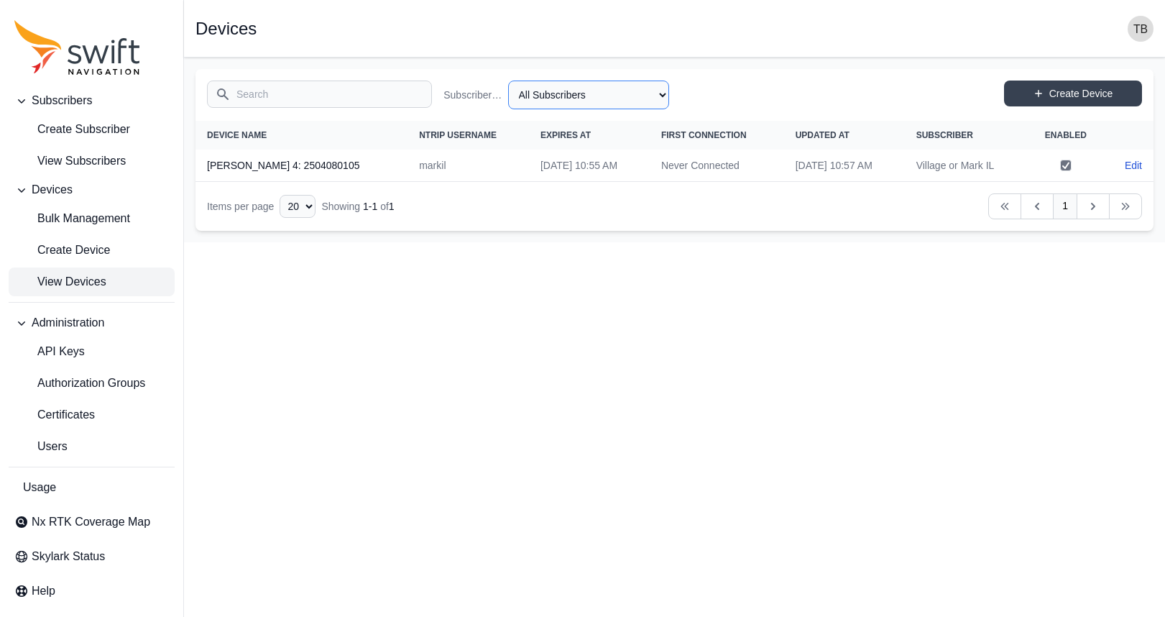
click at [583, 92] on select "All Subscribers [PERSON_NAME] Village or Mark IL" at bounding box center [588, 94] width 161 height 29
click at [508, 80] on select "All Subscribers [PERSON_NAME] Village or Mark IL" at bounding box center [588, 94] width 161 height 29
click at [677, 242] on html "Subscribers Create Subscriber View Subscribers Devices Bulk Management Create D…" at bounding box center [582, 121] width 1165 height 242
click at [642, 101] on select "All Subscribers [PERSON_NAME] Village or Mark IL" at bounding box center [588, 94] width 161 height 29
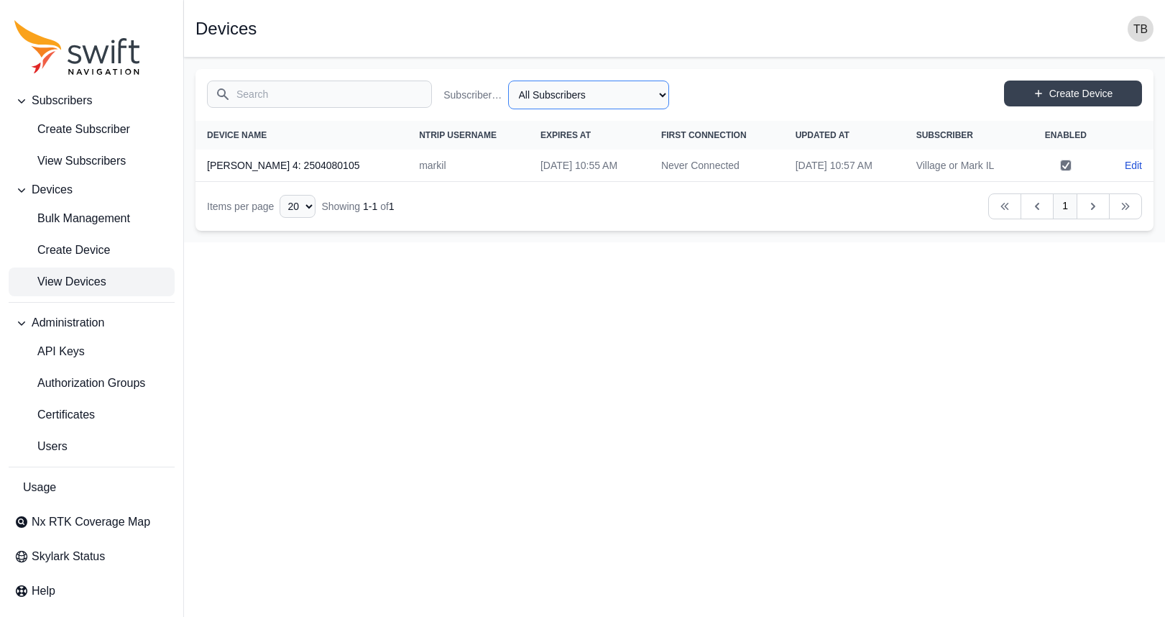
click at [642, 101] on select "All Subscribers [PERSON_NAME] Village or Mark IL" at bounding box center [588, 94] width 161 height 29
click at [683, 242] on html "Subscribers Create Subscriber View Subscribers Devices Bulk Management Create D…" at bounding box center [582, 121] width 1165 height 242
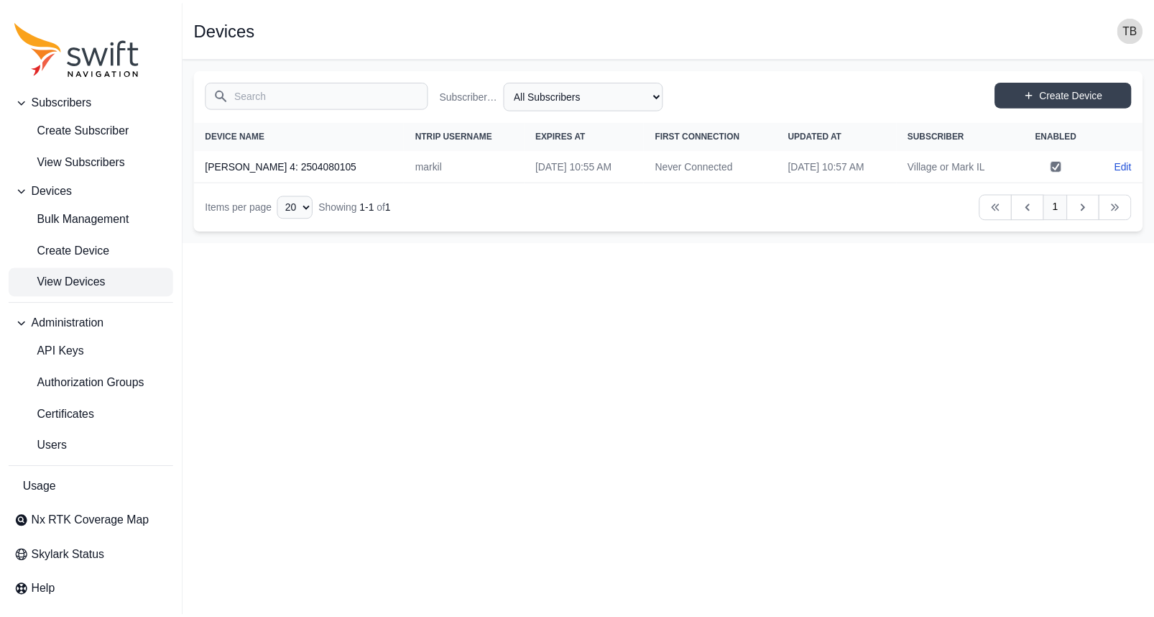
scroll to position [3, 0]
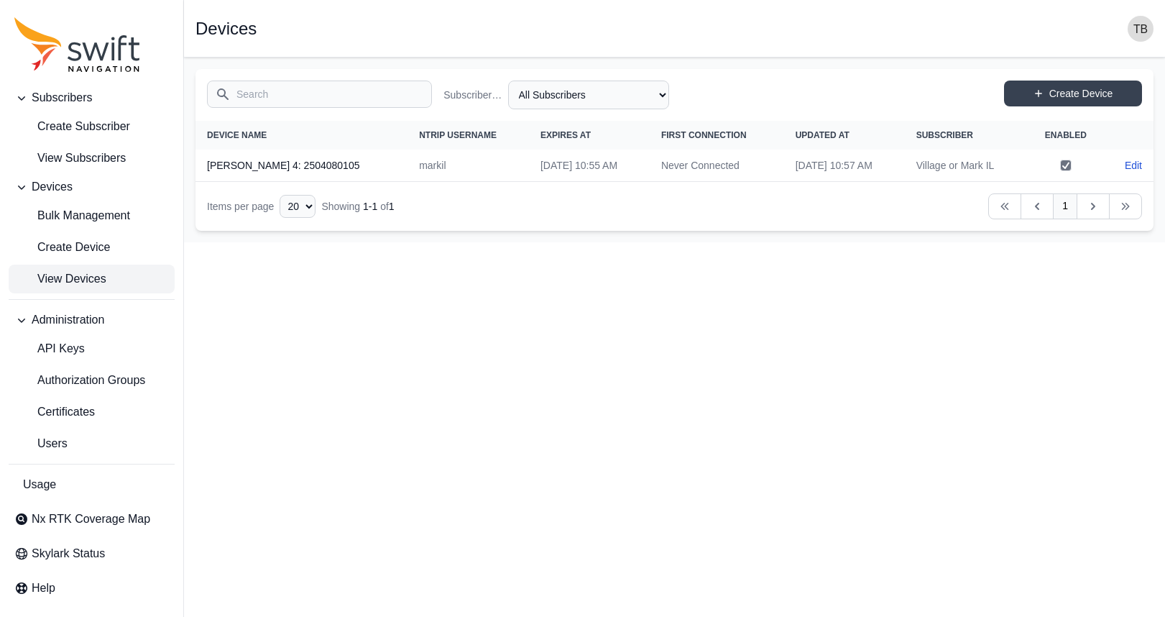
click at [427, 165] on td "markil" at bounding box center [467, 165] width 121 height 32
click at [27, 519] on icon "Sidenav" at bounding box center [21, 518] width 11 height 11
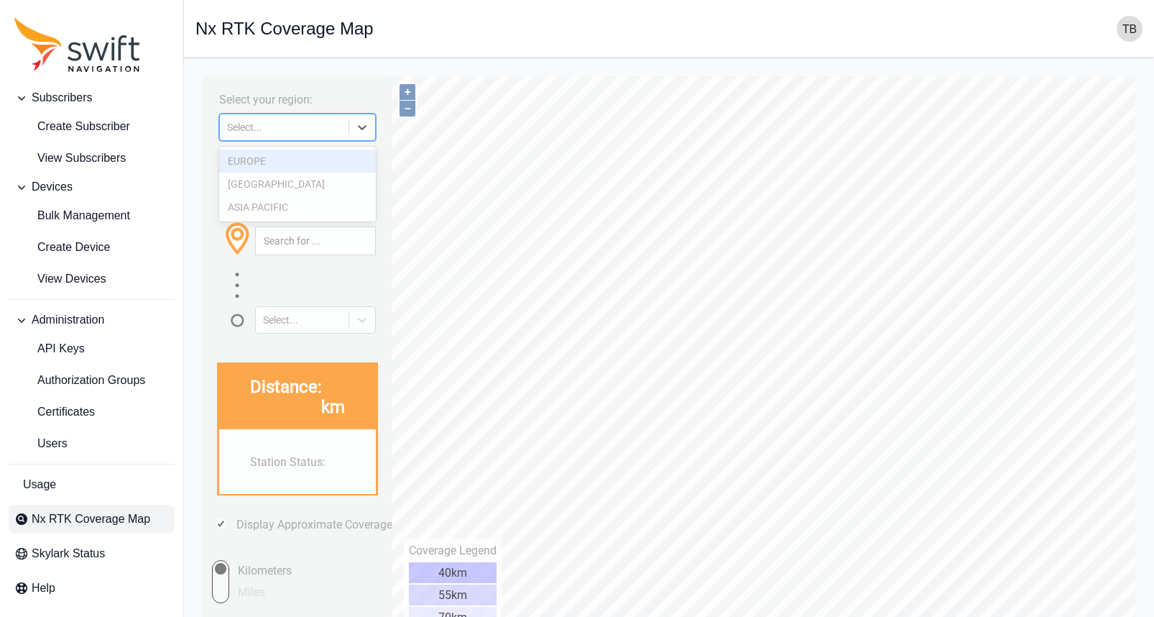
click at [367, 124] on icon at bounding box center [362, 127] width 14 height 14
click at [282, 185] on div "[GEOGRAPHIC_DATA]" at bounding box center [297, 183] width 157 height 23
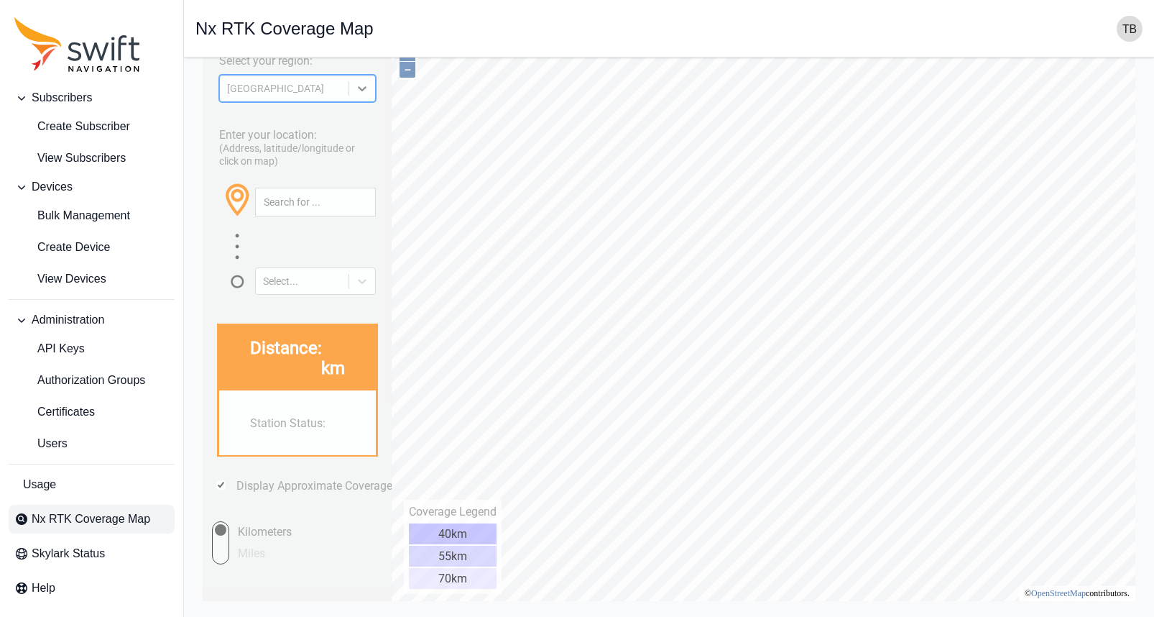
click at [222, 550] on input "Miles" at bounding box center [207, 542] width 43 height 43
radio input "true"
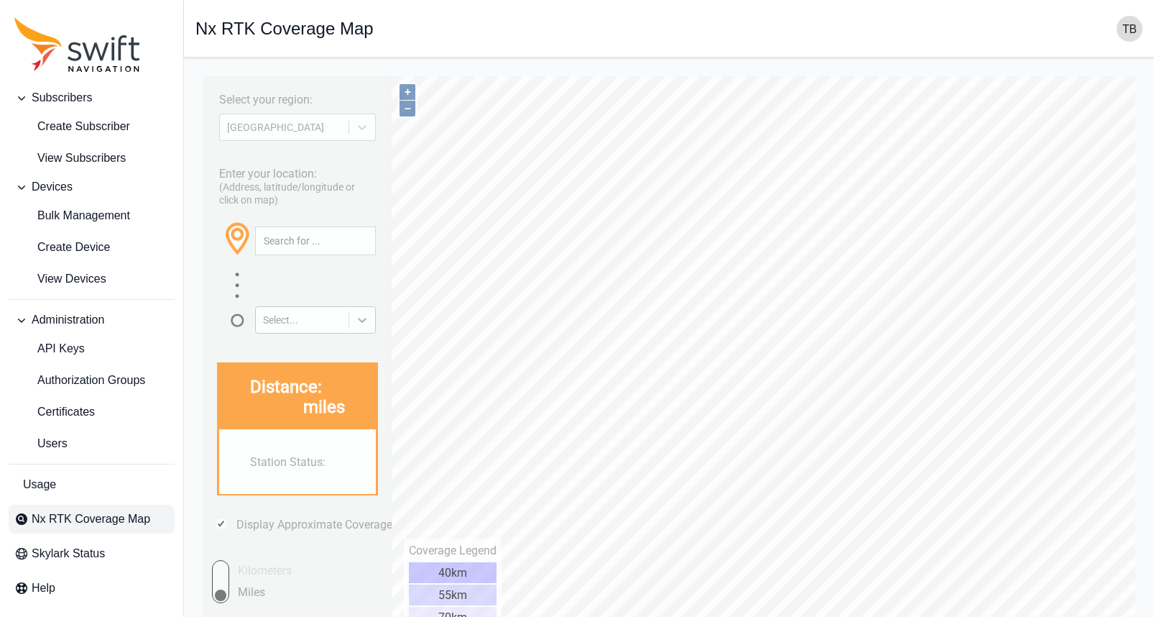
click at [356, 313] on icon at bounding box center [362, 320] width 14 height 14
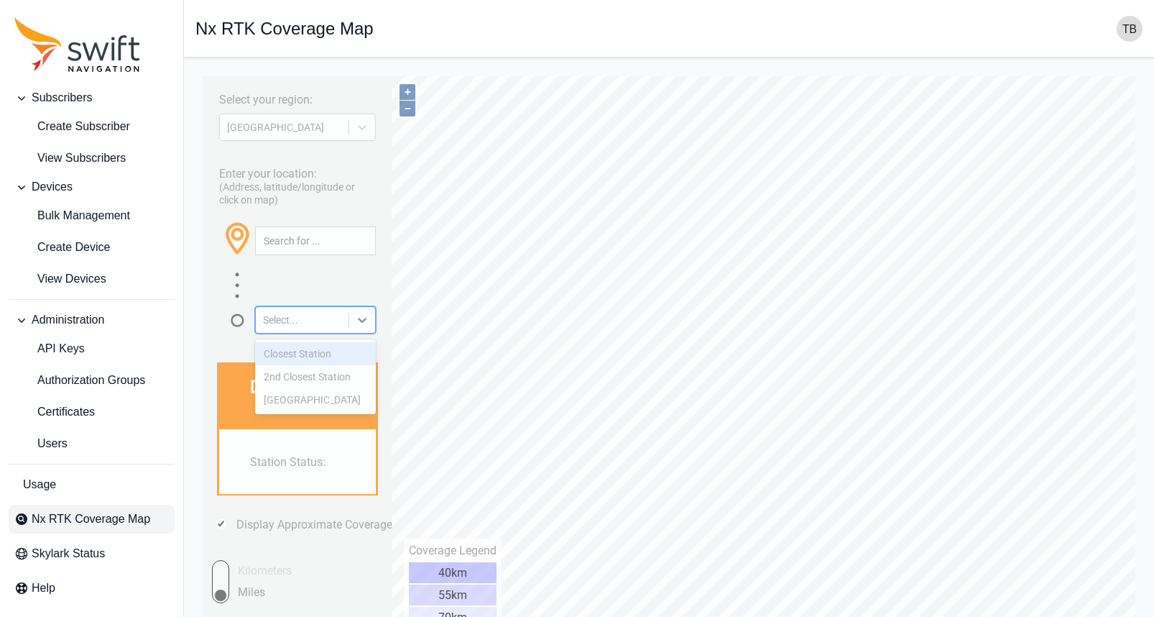
click at [361, 295] on div at bounding box center [297, 287] width 157 height 32
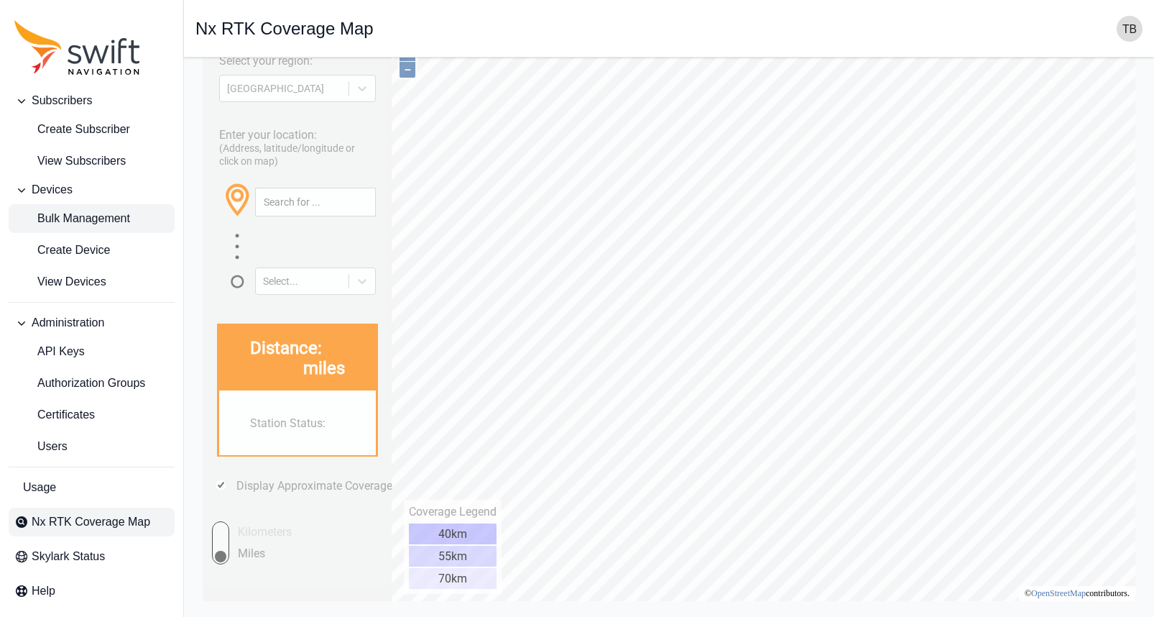
click at [96, 219] on span "Bulk Management" at bounding box center [72, 218] width 116 height 17
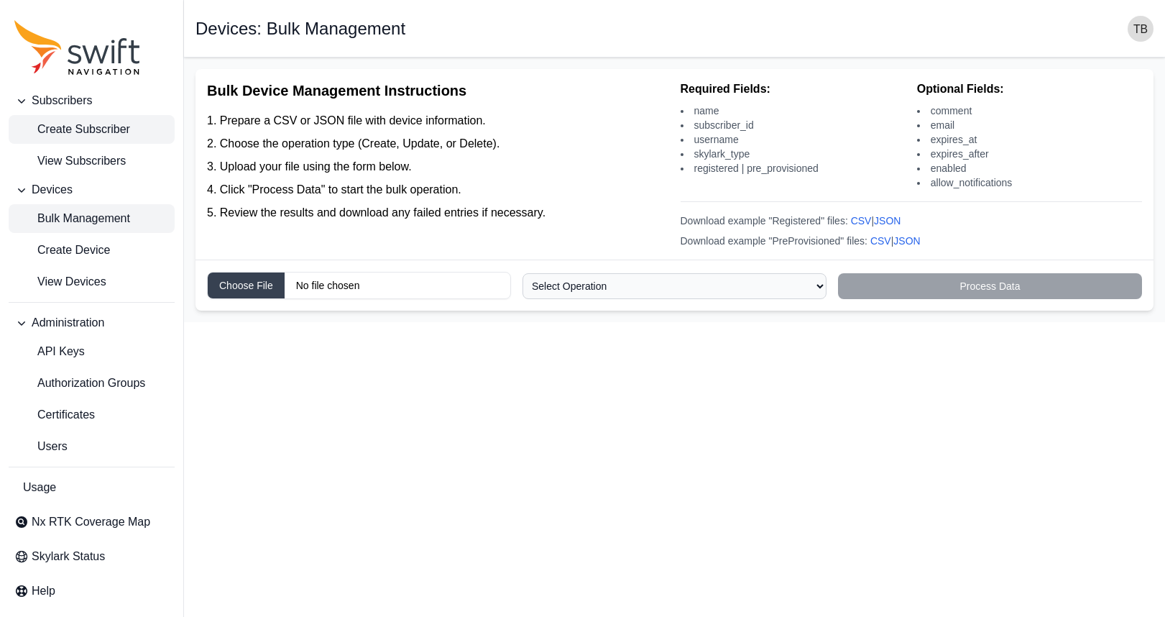
click at [109, 118] on link "Create Subscriber" at bounding box center [92, 129] width 166 height 29
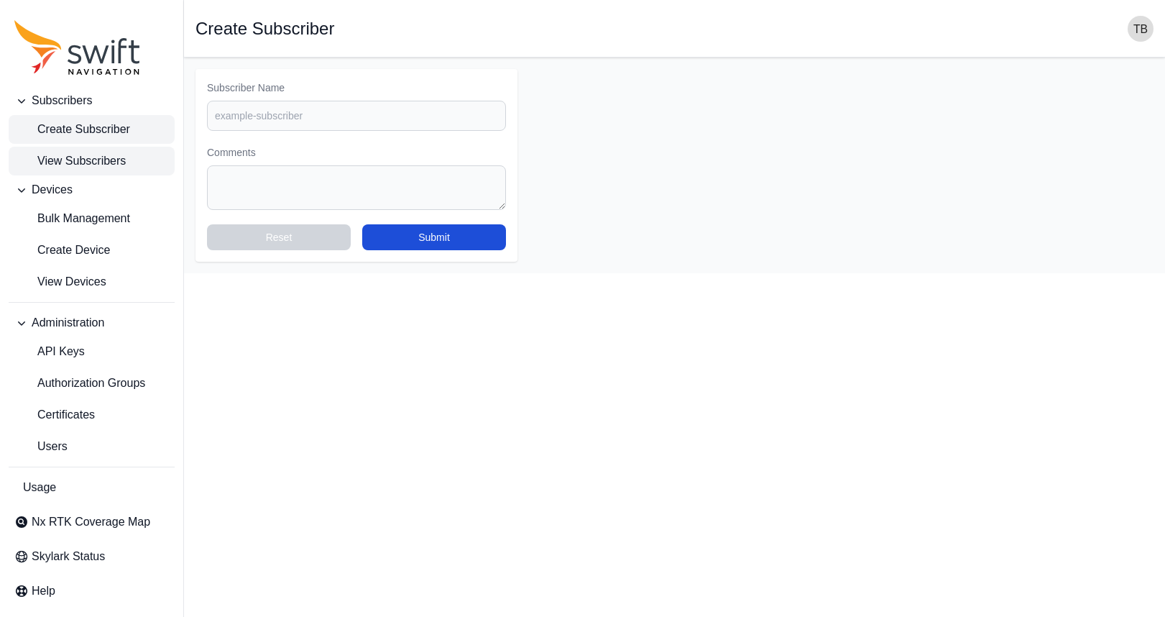
click at [87, 167] on span "View Subscribers" at bounding box center [69, 160] width 111 height 17
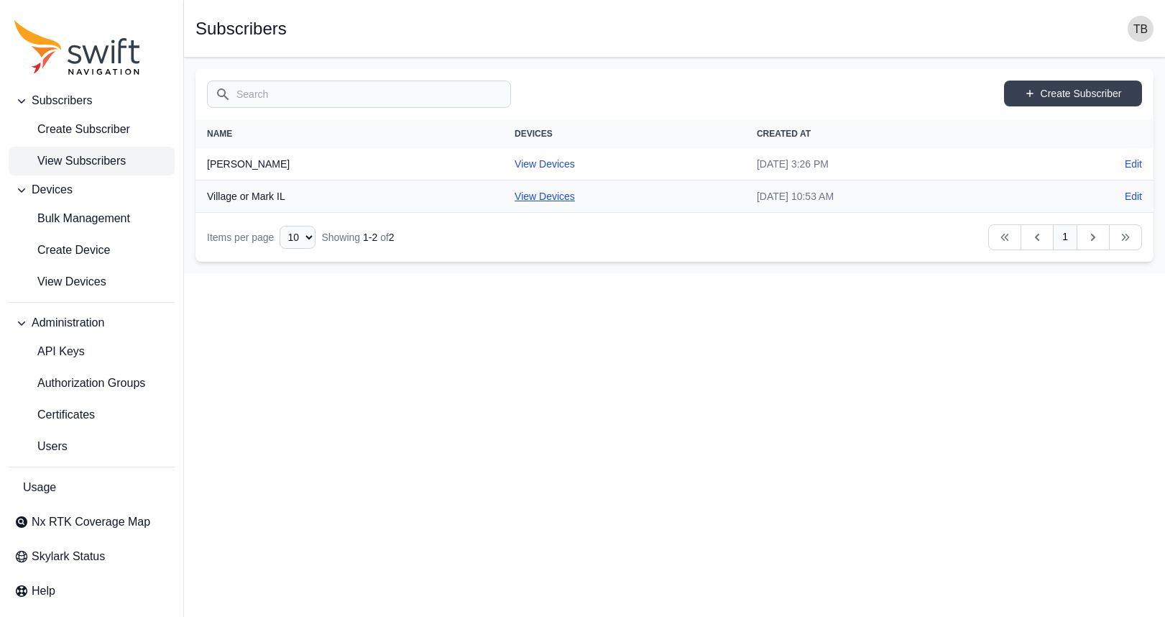
click at [515, 199] on link "View Devices" at bounding box center [545, 195] width 60 height 11
select select "29de6331-b634-4b99-bba1-9b5fb835ec0d"
